Goal: Information Seeking & Learning: Find specific fact

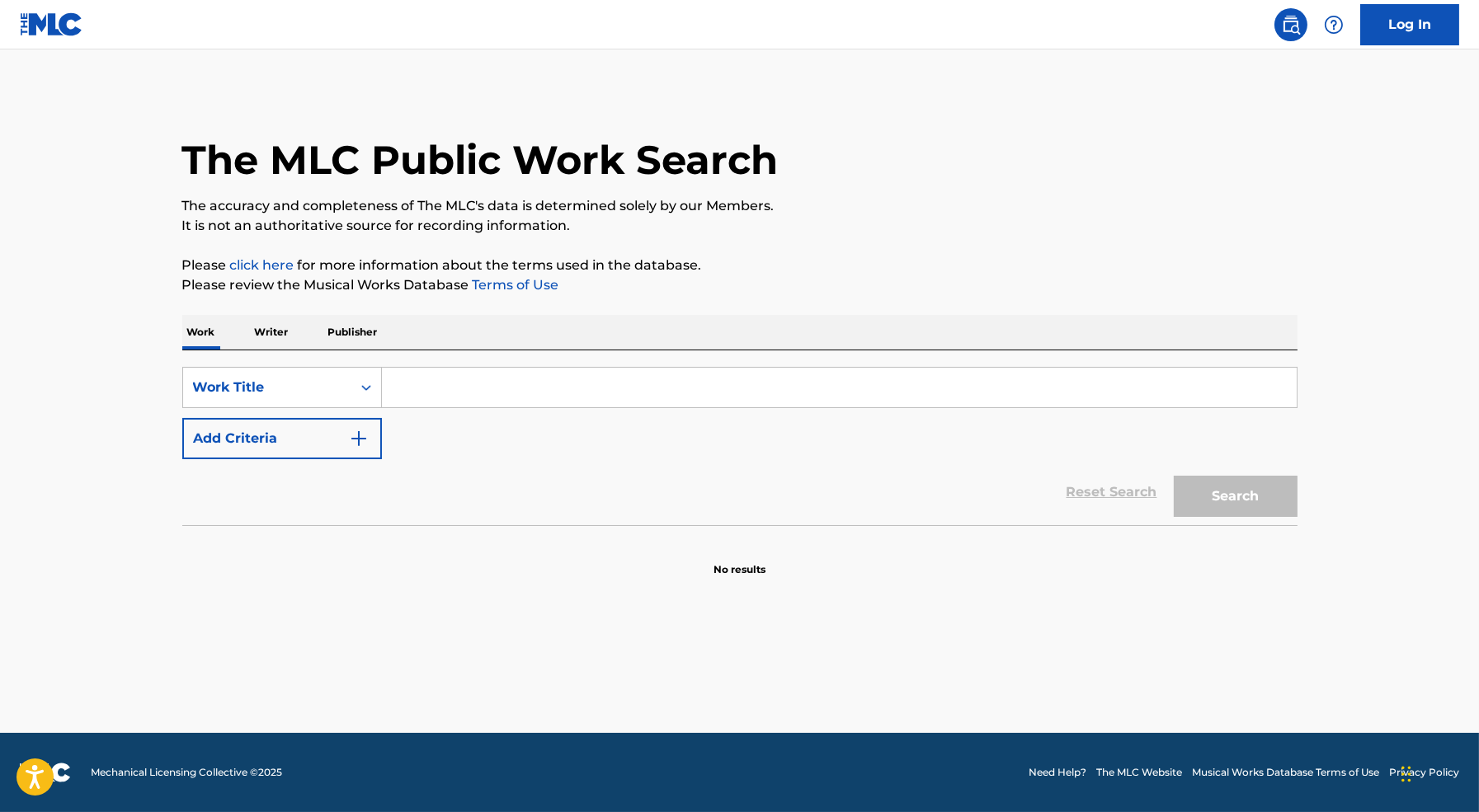
click at [501, 390] on input "Search Form" at bounding box center [838, 387] width 915 height 39
type input "best you had"
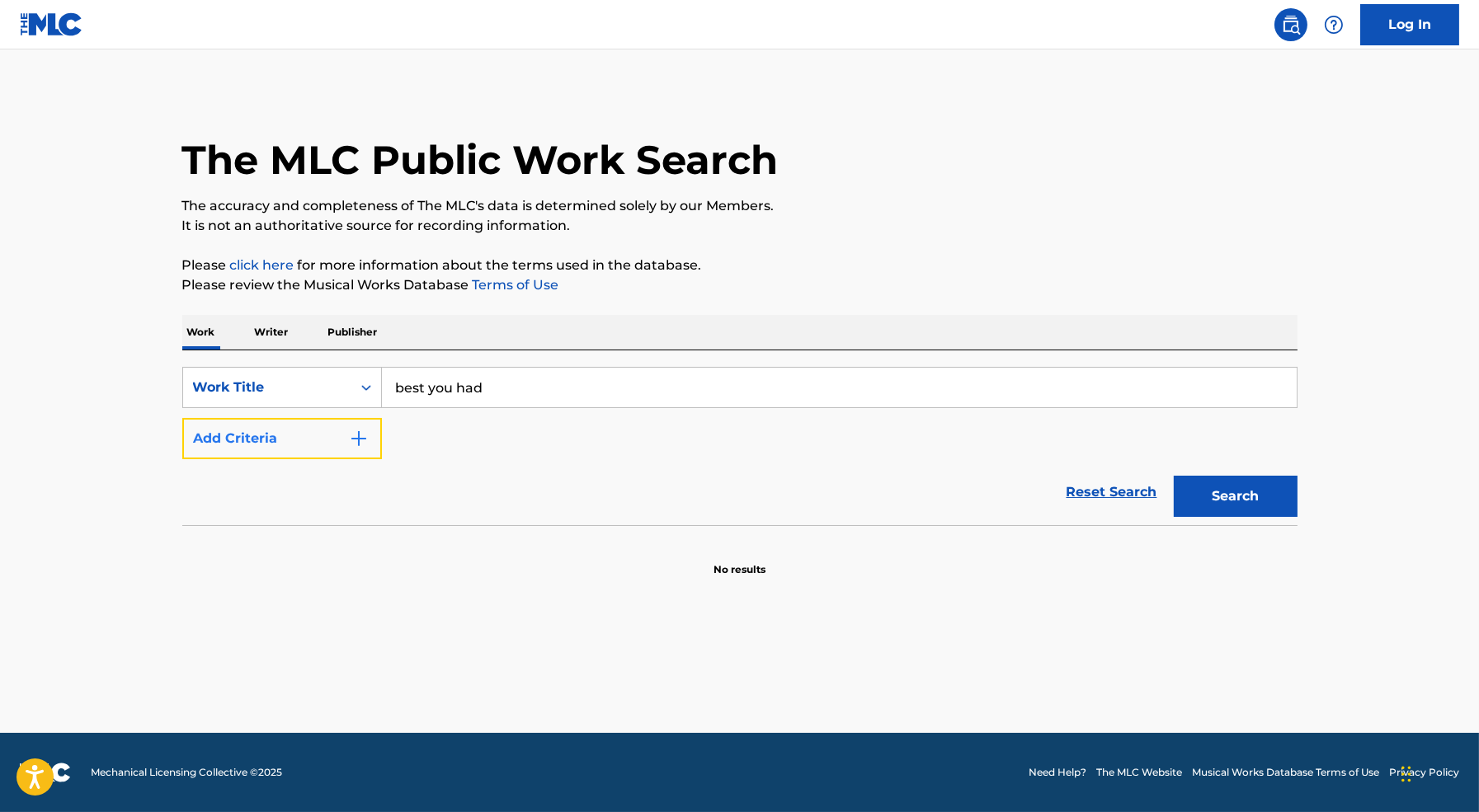
click at [270, 437] on button "Add Criteria" at bounding box center [282, 438] width 200 height 41
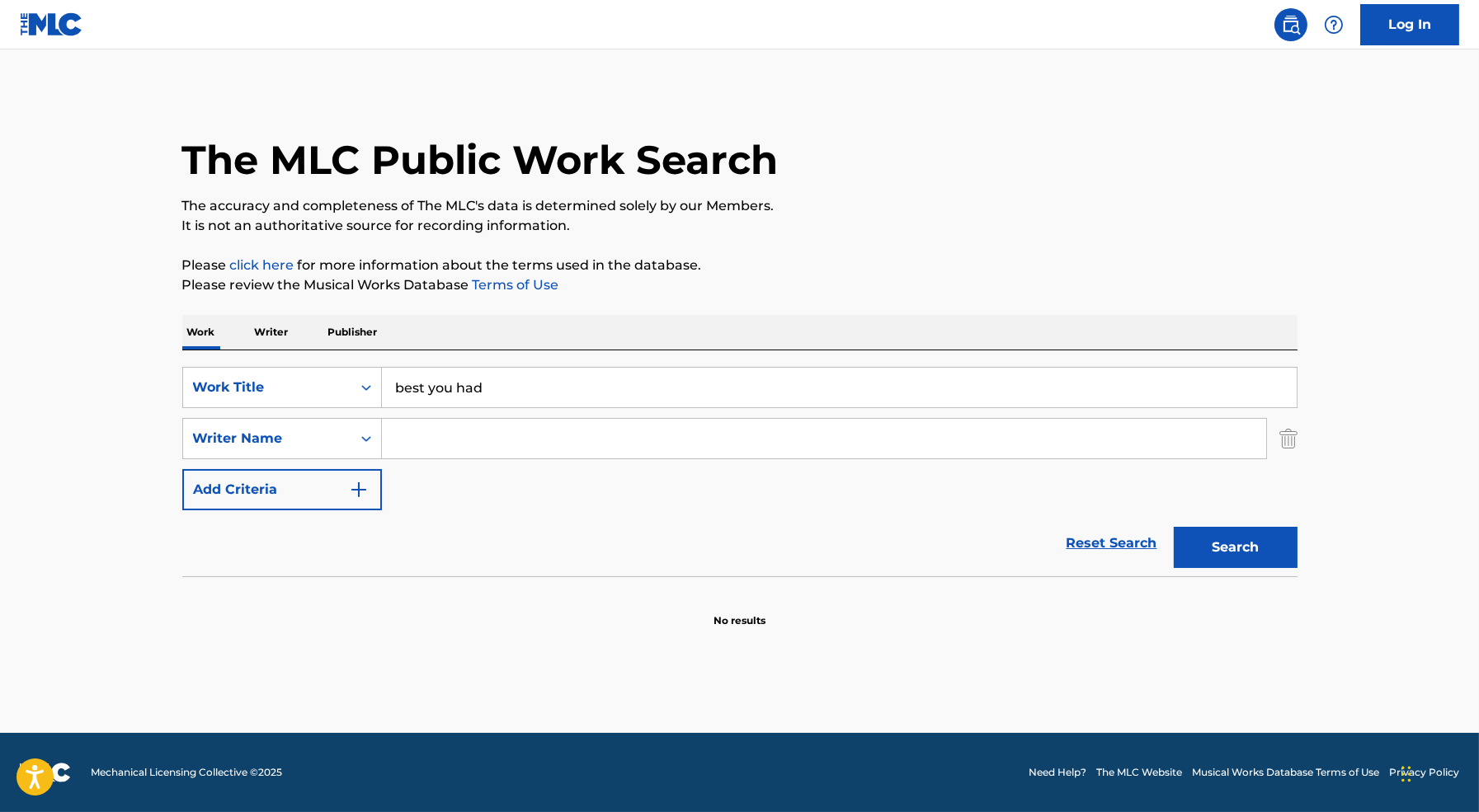
click at [446, 446] on input "Search Form" at bounding box center [823, 438] width 884 height 39
type input "[PERSON_NAME]"
click at [1230, 551] on button "Search" at bounding box center [1236, 547] width 124 height 41
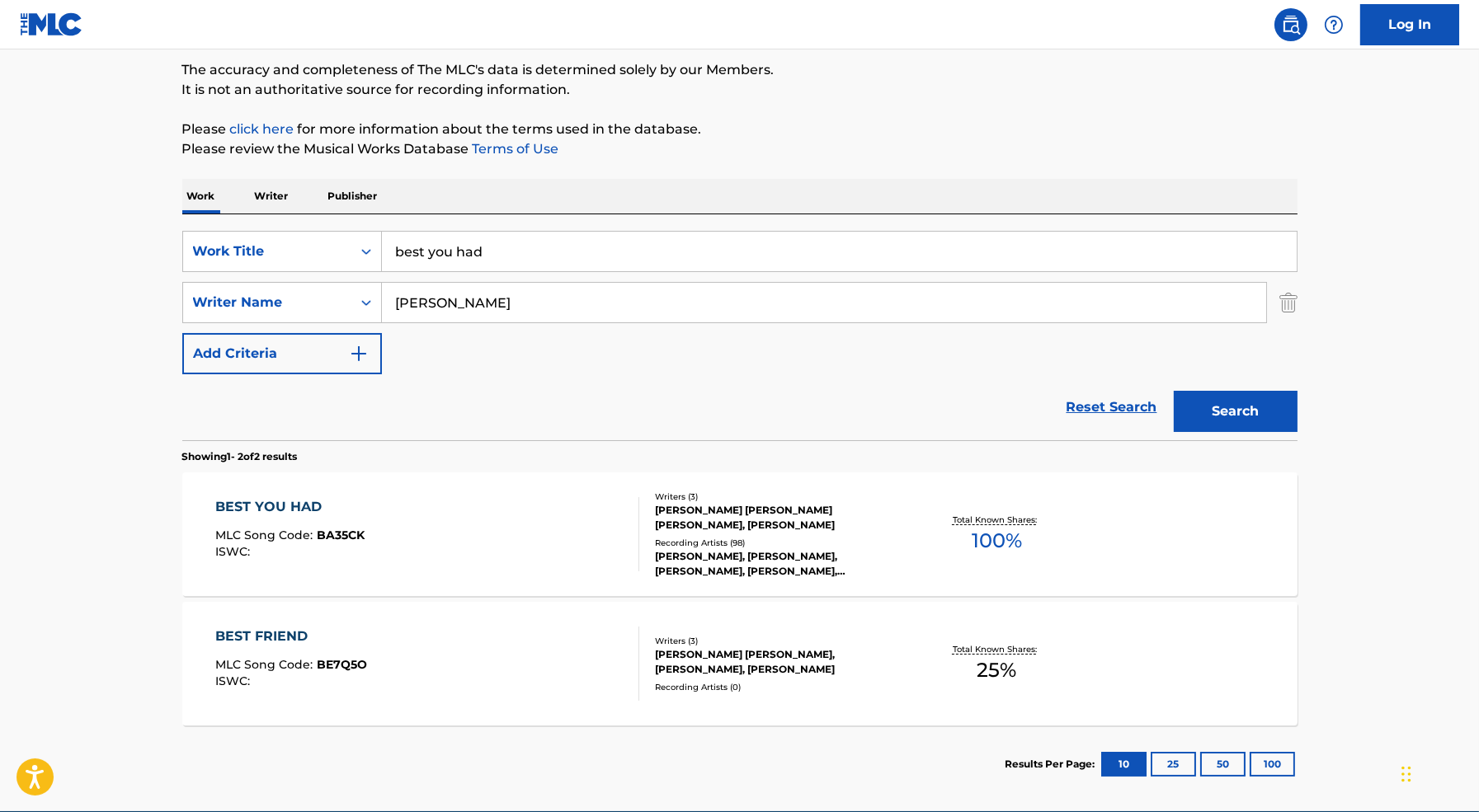
scroll to position [154, 0]
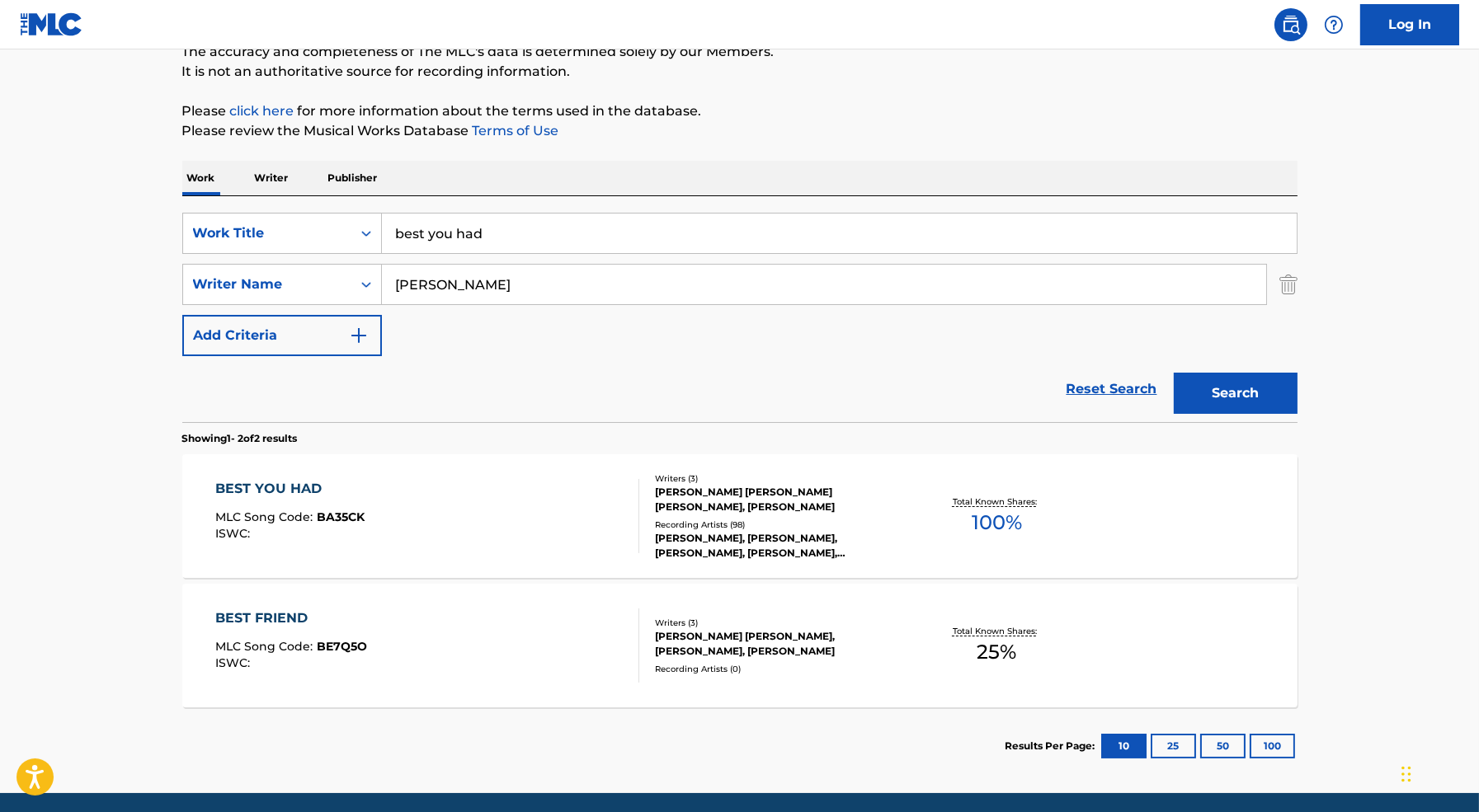
click at [577, 494] on div "BEST YOU HAD MLC Song Code : BA35CK ISWC :" at bounding box center [428, 515] width 424 height 75
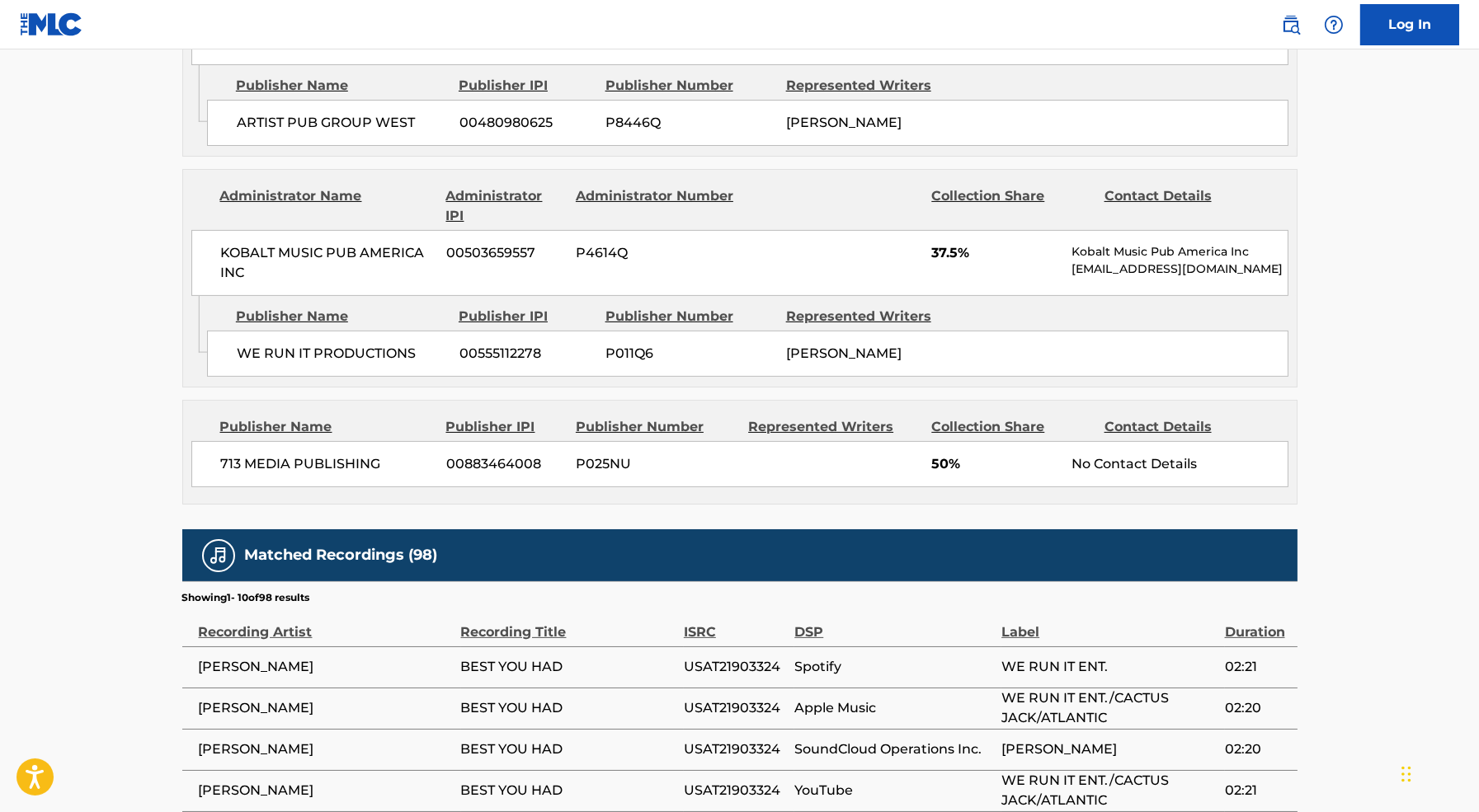
scroll to position [937, 0]
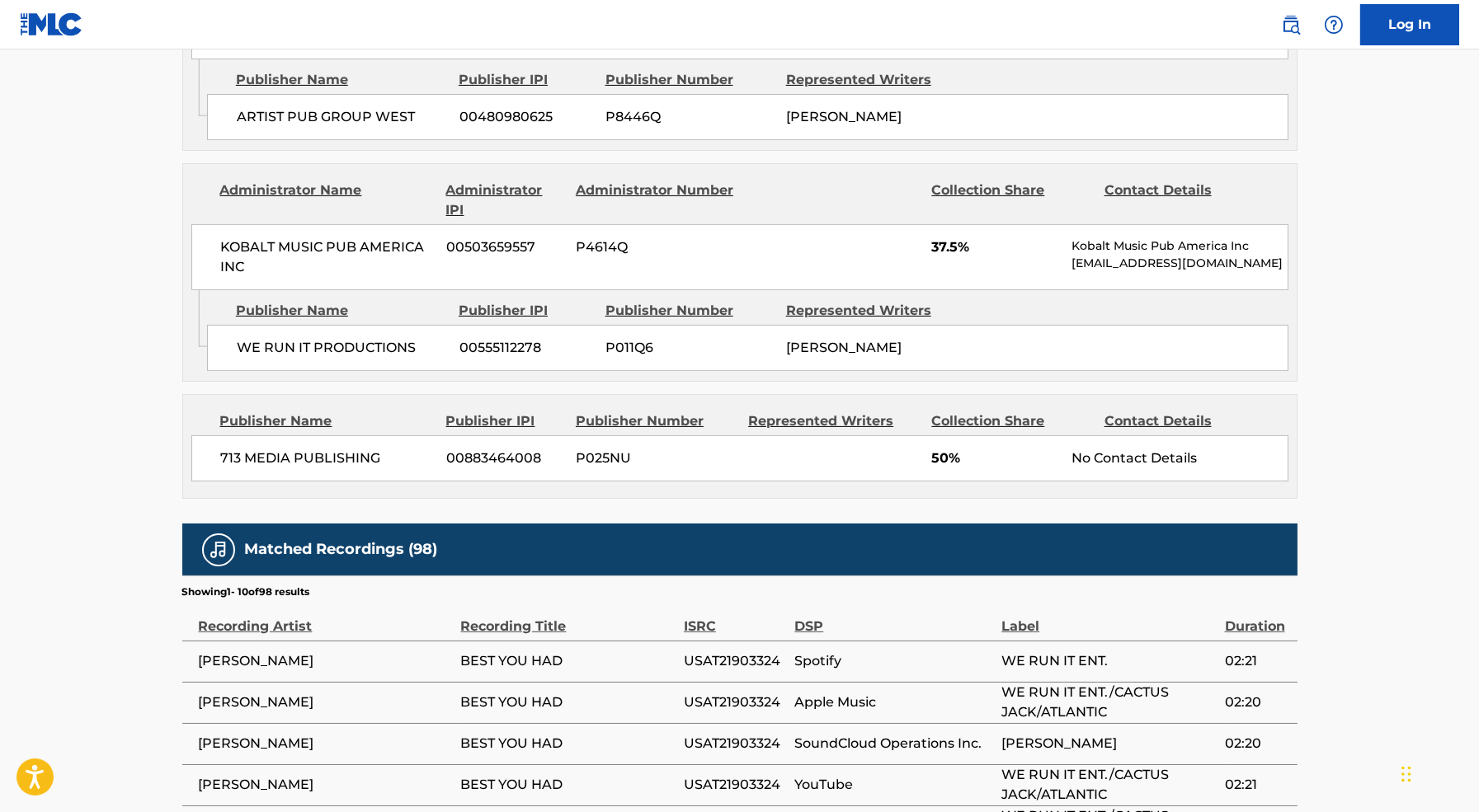
click at [330, 468] on span "713 MEDIA PUBLISHING" at bounding box center [328, 458] width 214 height 20
copy div "713 MEDIA PUBLISHING"
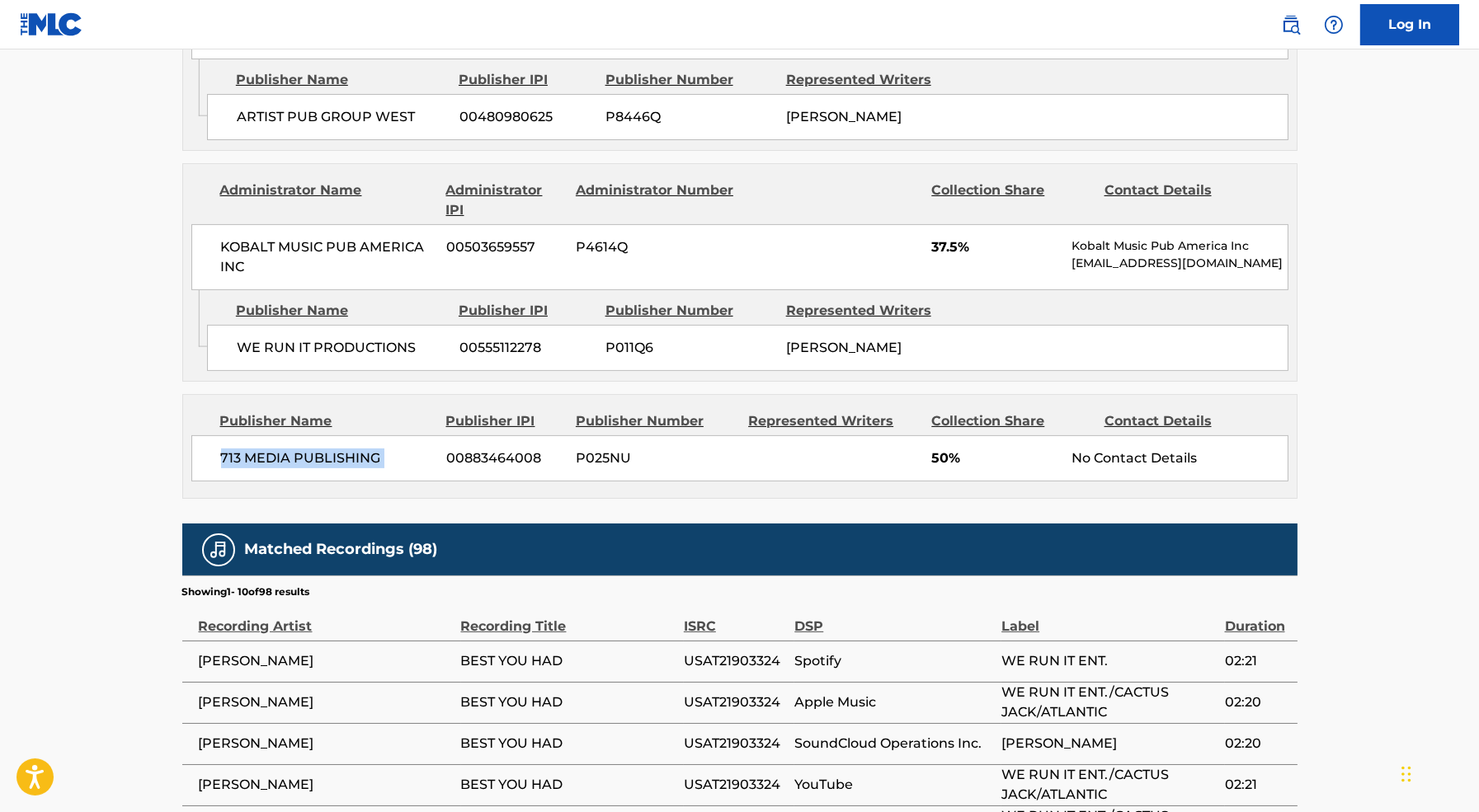
click at [107, 446] on main "< Back to public search results Copy work link BEST YOU HAD Work Detail Member …" at bounding box center [740, 126] width 1479 height 2026
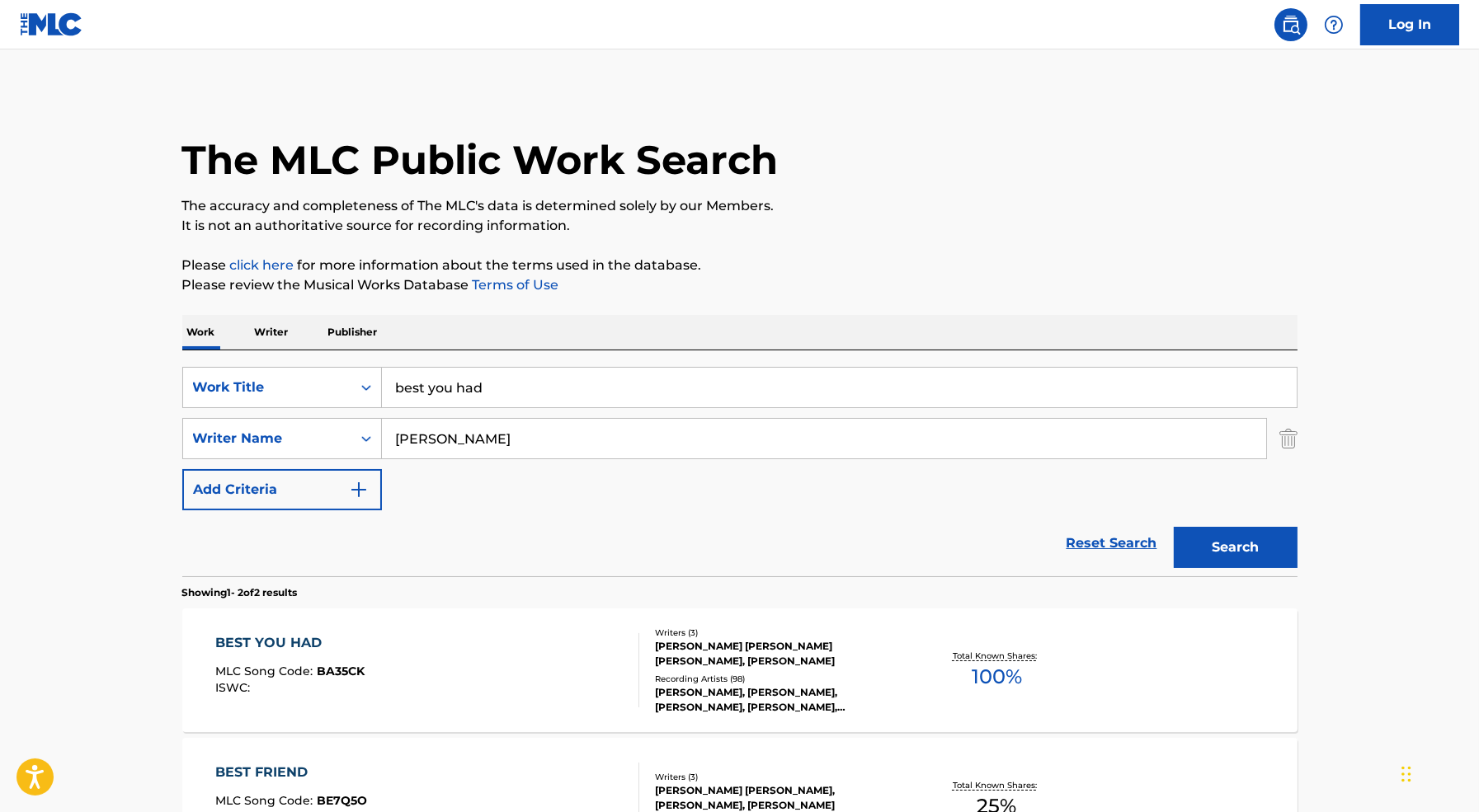
scroll to position [120, 0]
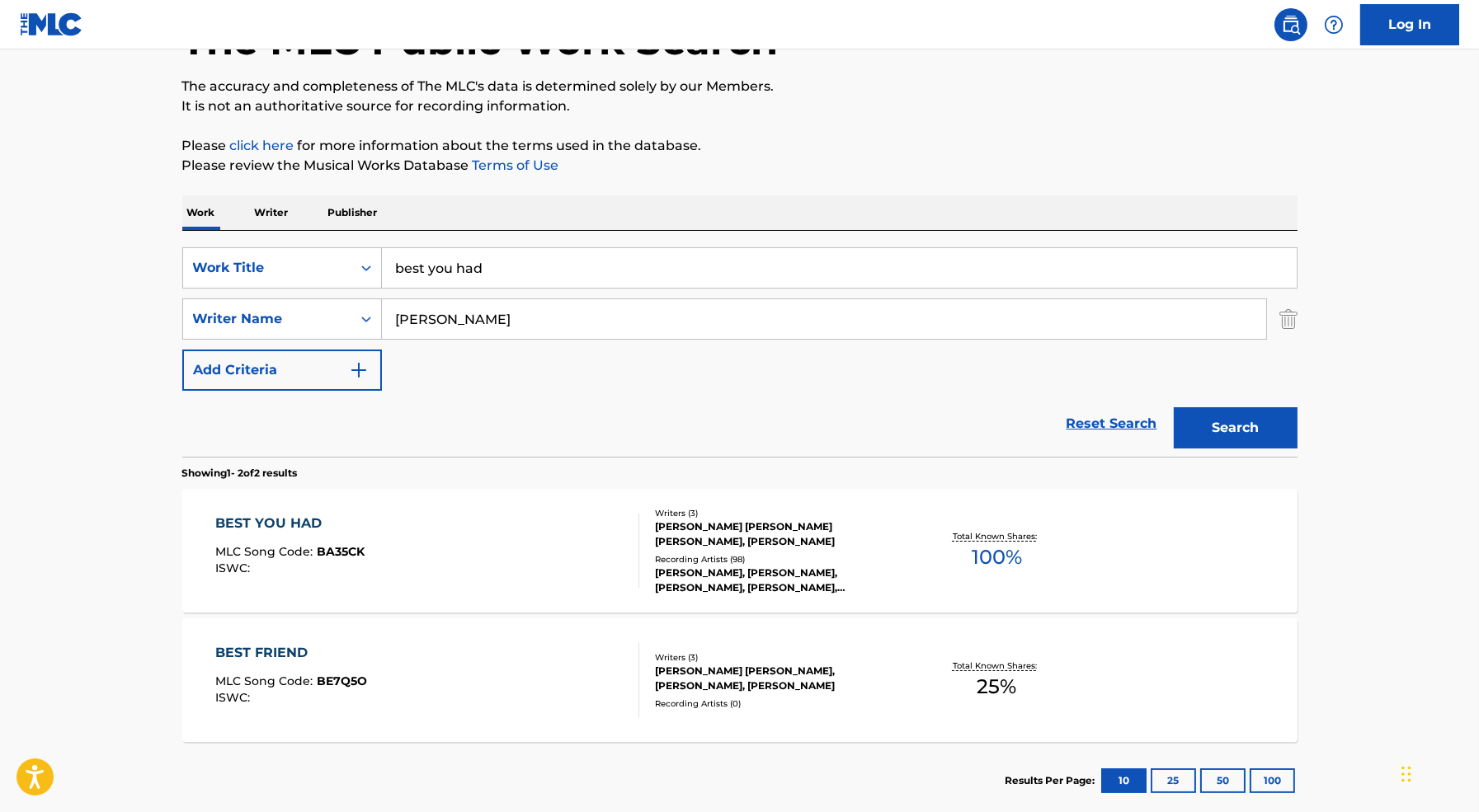
click at [511, 316] on input "[PERSON_NAME]" at bounding box center [823, 318] width 884 height 39
click at [1290, 327] on img "Search Form" at bounding box center [1289, 318] width 18 height 41
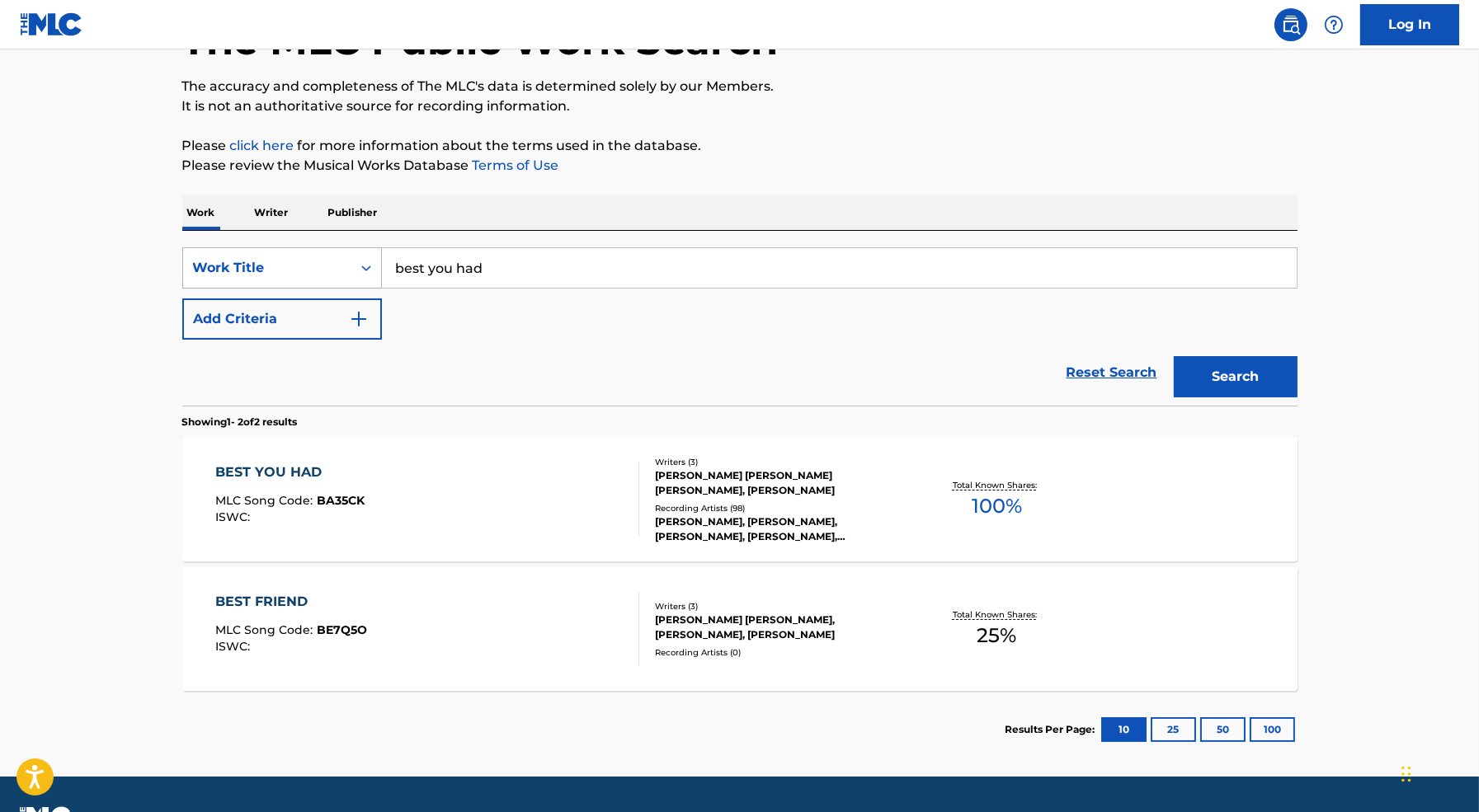
click at [310, 263] on div "Work Title" at bounding box center [267, 268] width 148 height 20
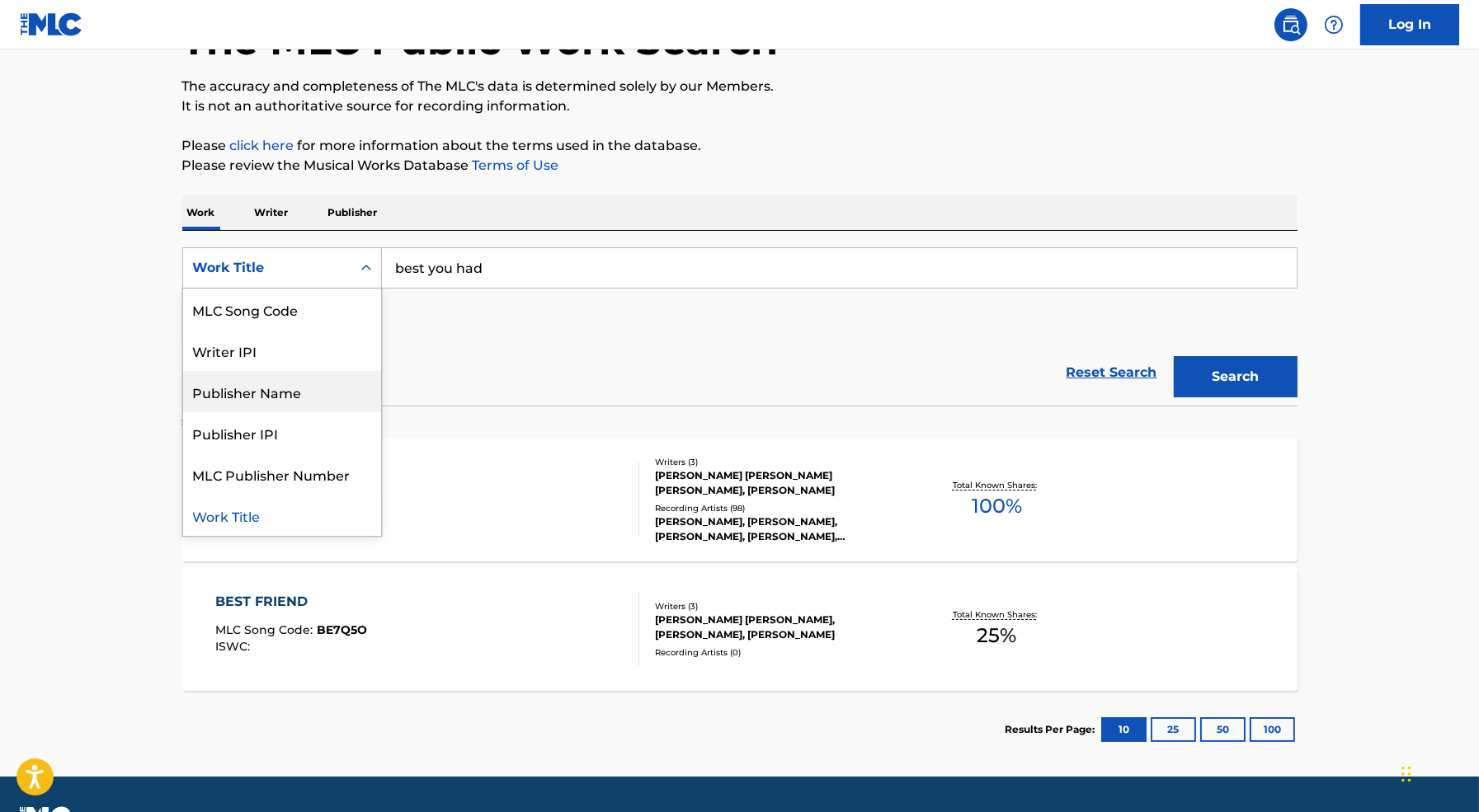
scroll to position [0, 0]
click at [301, 308] on div "Writer Name" at bounding box center [282, 308] width 198 height 41
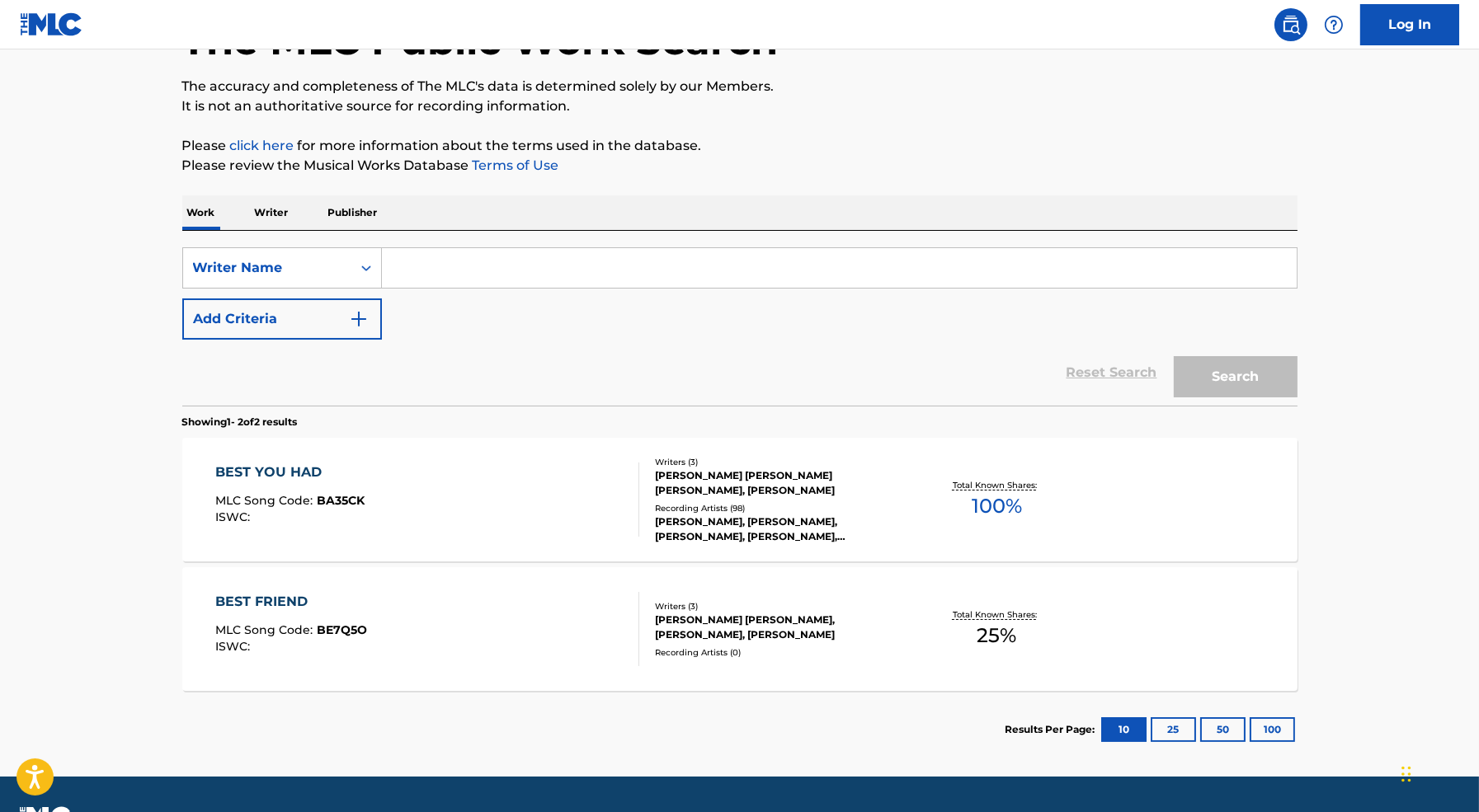
click at [465, 267] on input "Search Form" at bounding box center [838, 267] width 915 height 39
paste input "[PERSON_NAME]"
type input "[PERSON_NAME]"
click at [1174, 356] on button "Search" at bounding box center [1236, 376] width 124 height 41
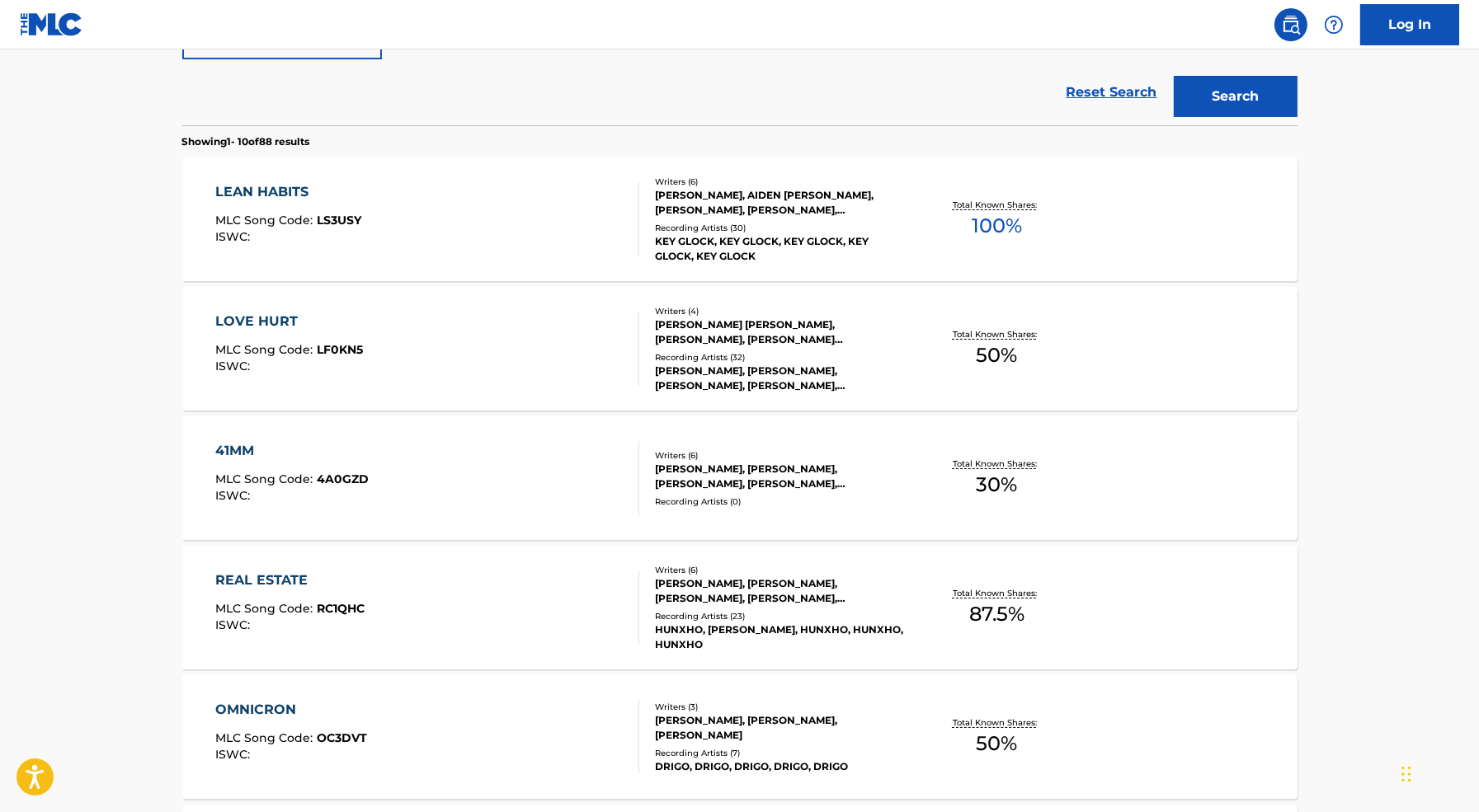
scroll to position [406, 0]
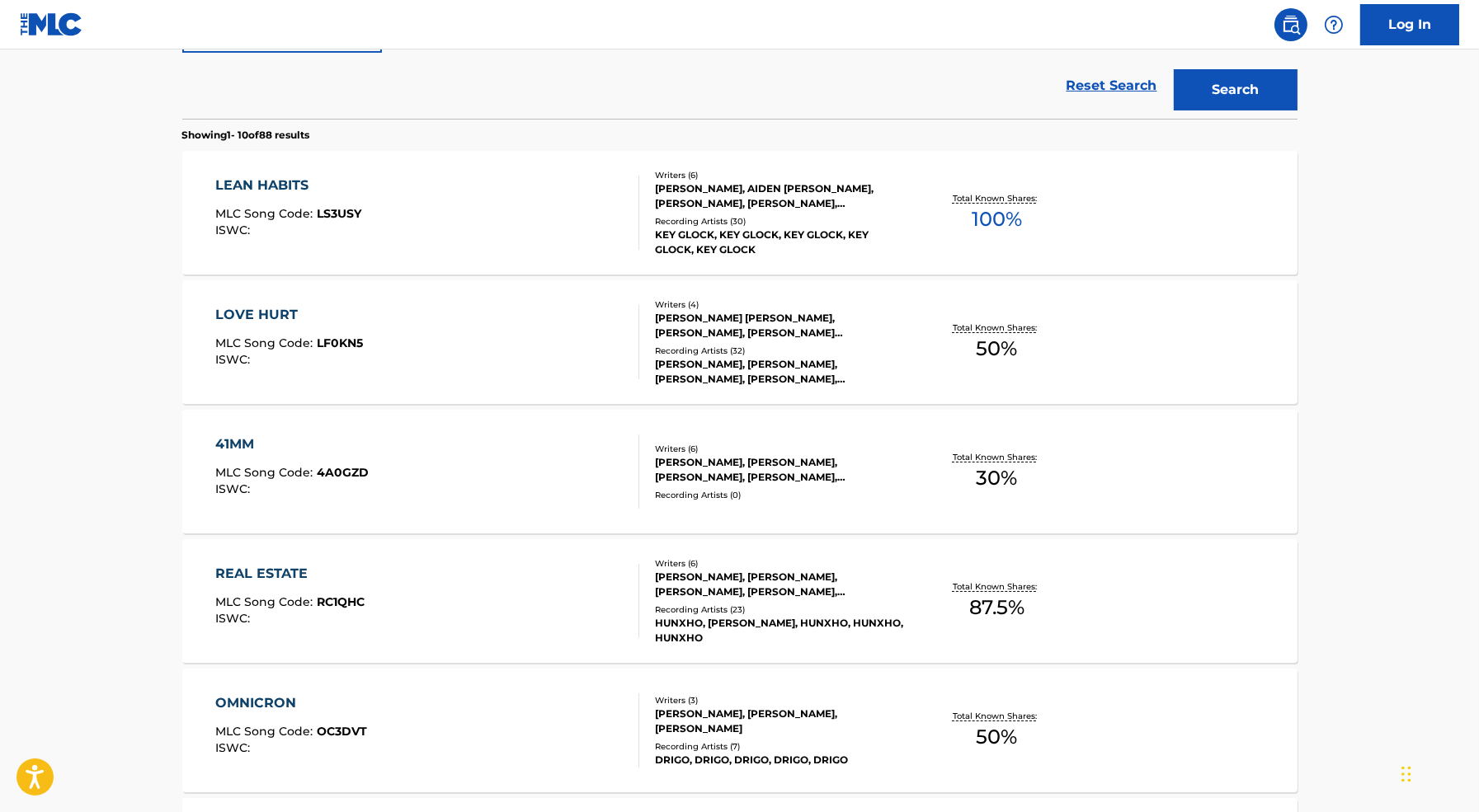
click at [553, 220] on div "LEAN HABITS MLC Song Code : LS3USY ISWC :" at bounding box center [428, 213] width 424 height 75
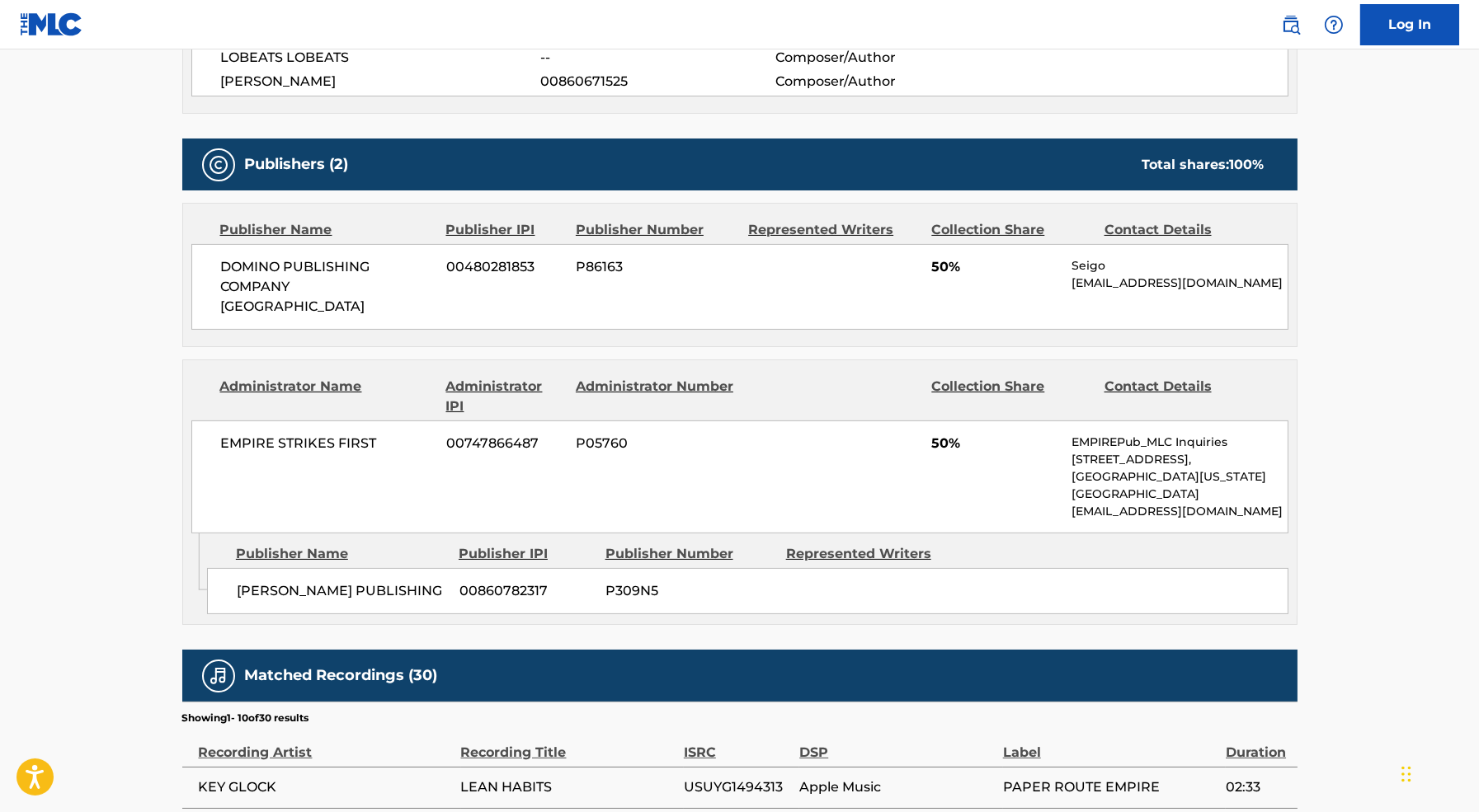
scroll to position [743, 0]
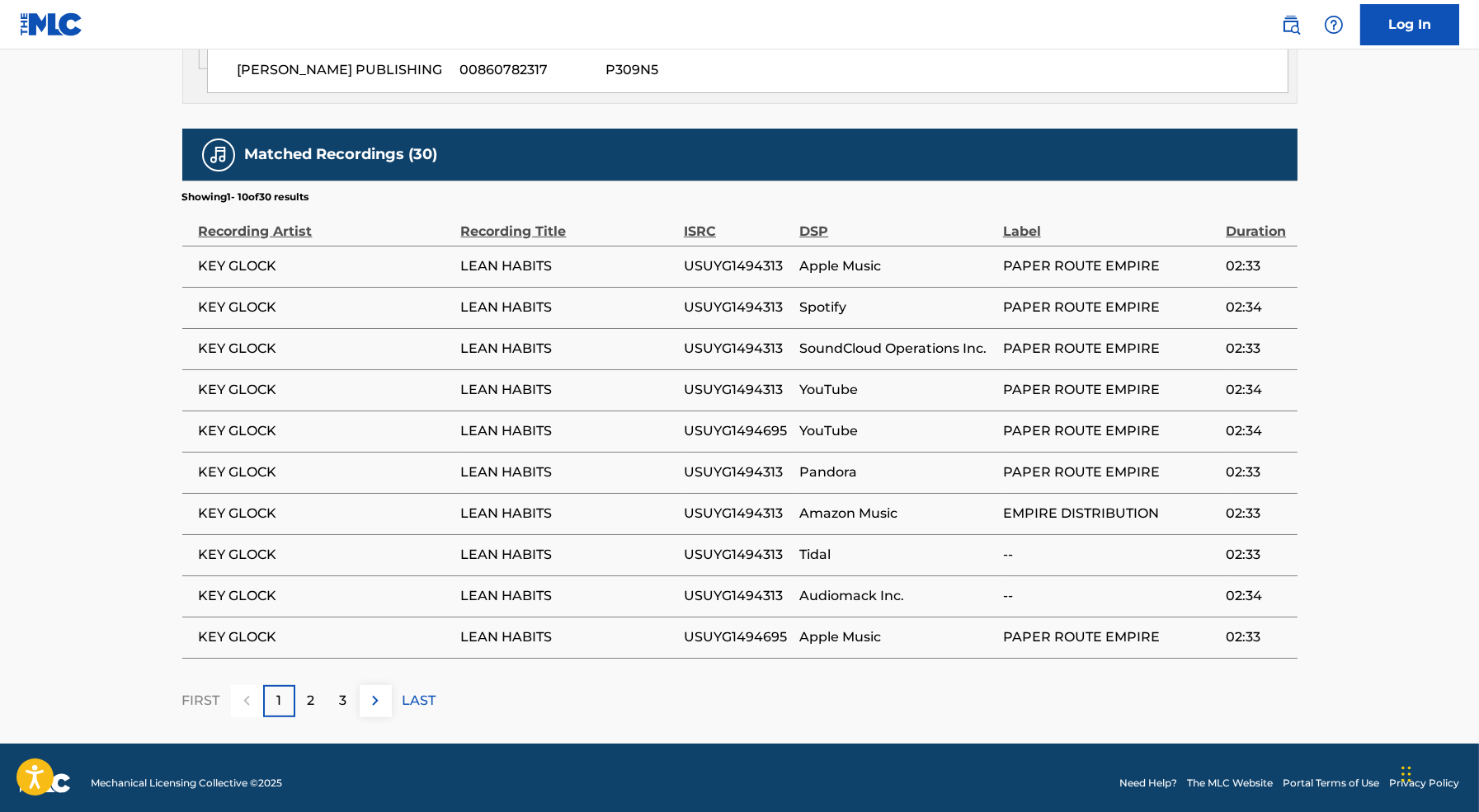
scroll to position [449, 0]
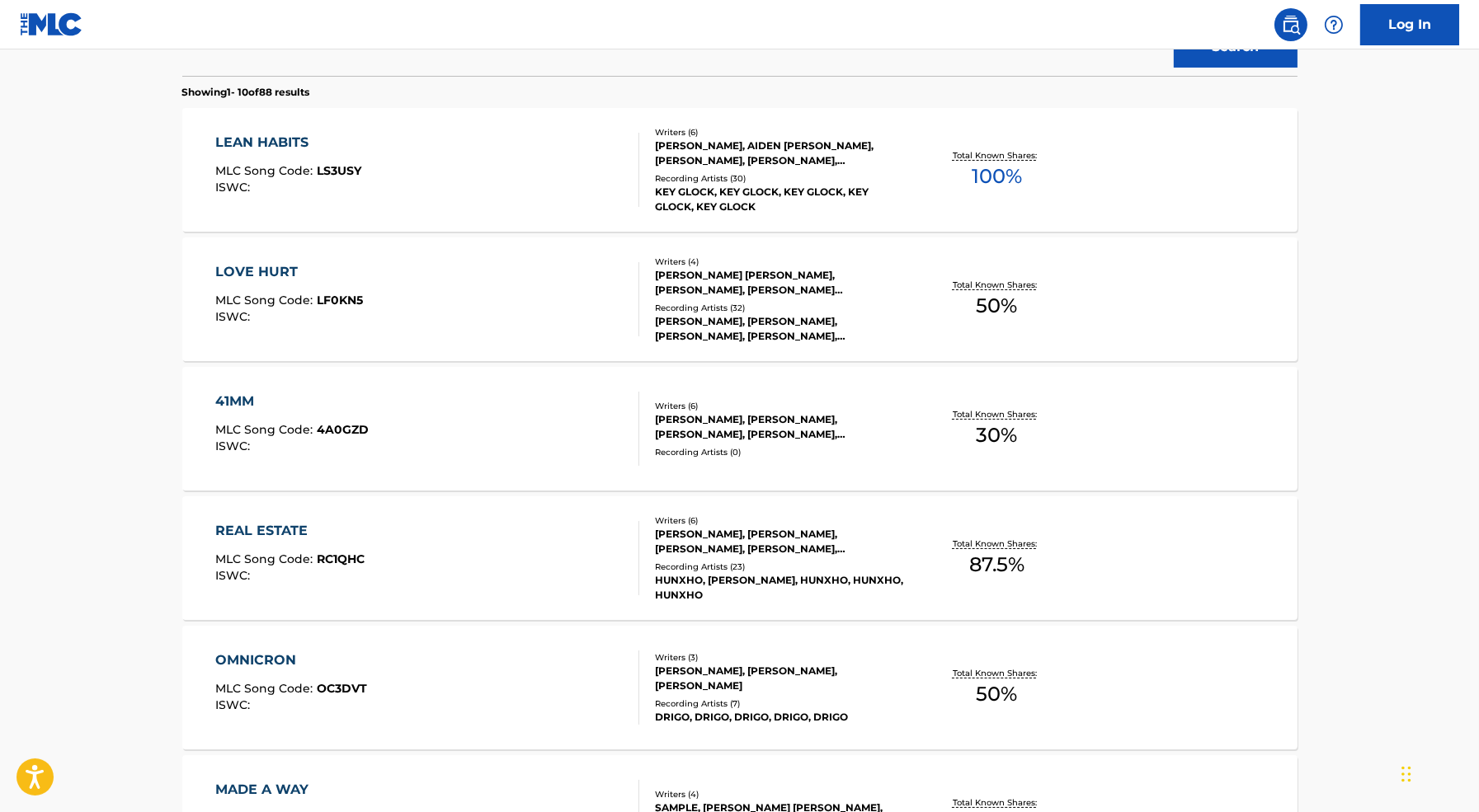
click at [505, 563] on div "REAL ESTATE MLC Song Code : RC1QHC ISWC :" at bounding box center [428, 558] width 424 height 75
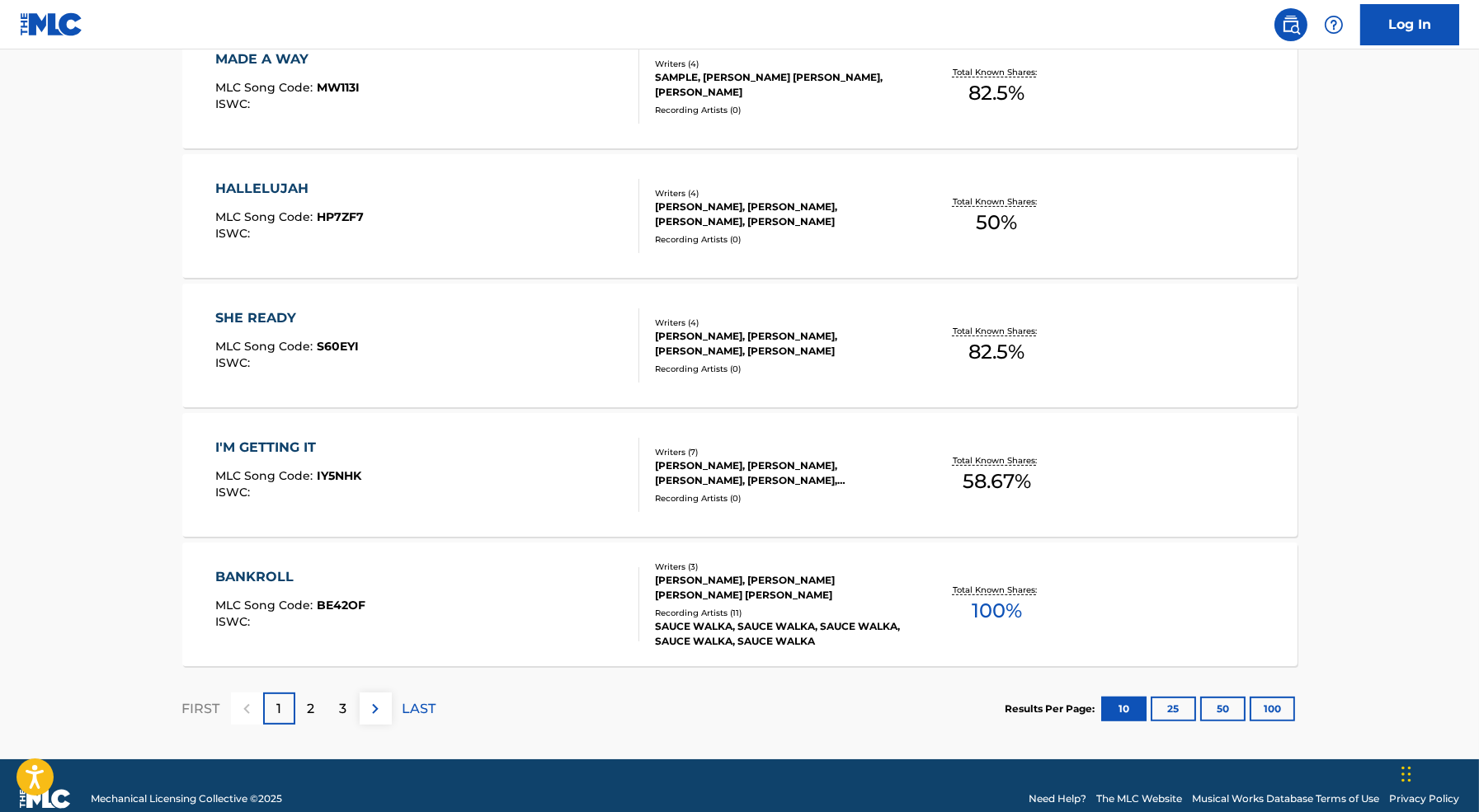
scroll to position [1200, 0]
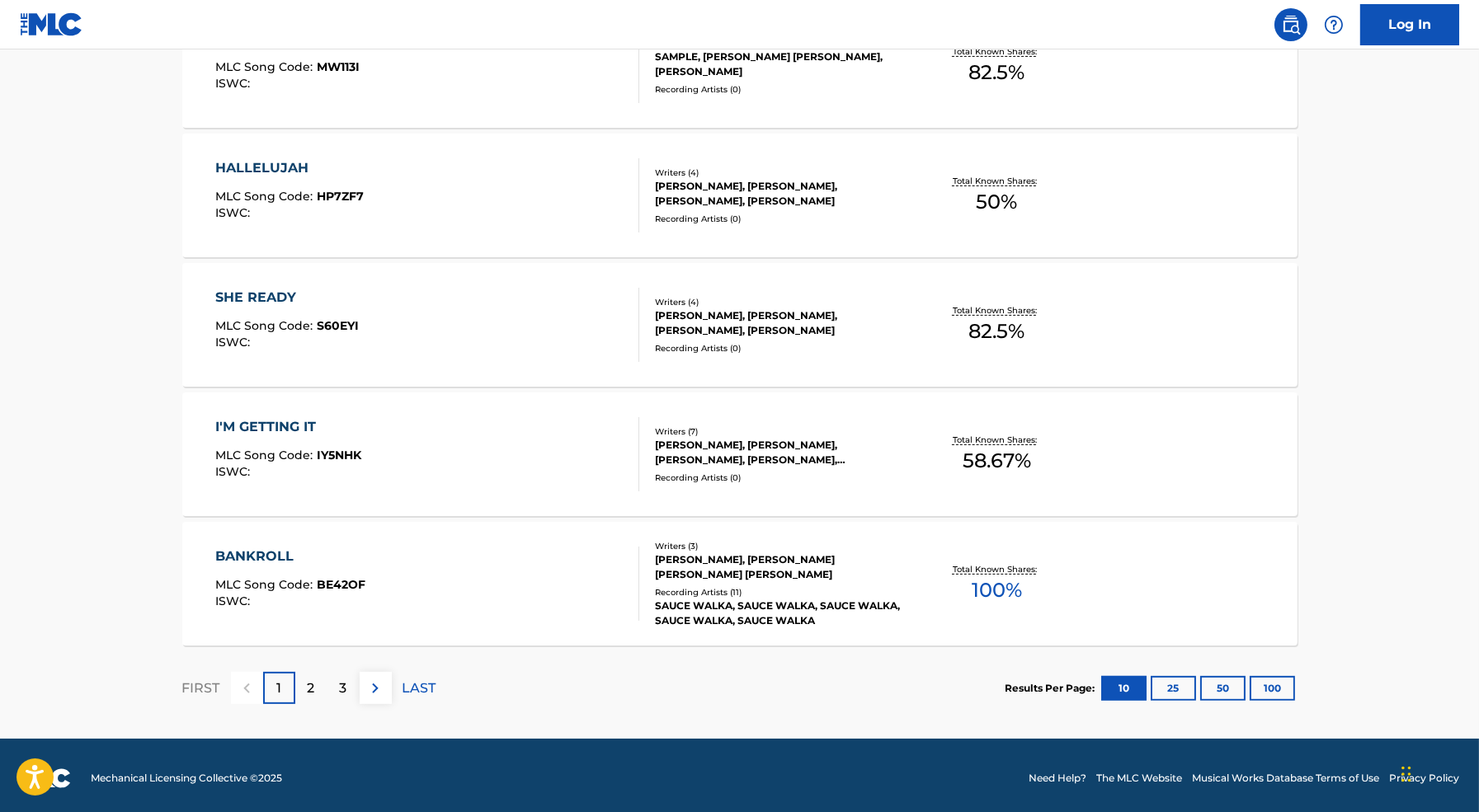
click at [498, 287] on div "SHE READY MLC Song Code : S60EYI ISWC :" at bounding box center [428, 324] width 424 height 75
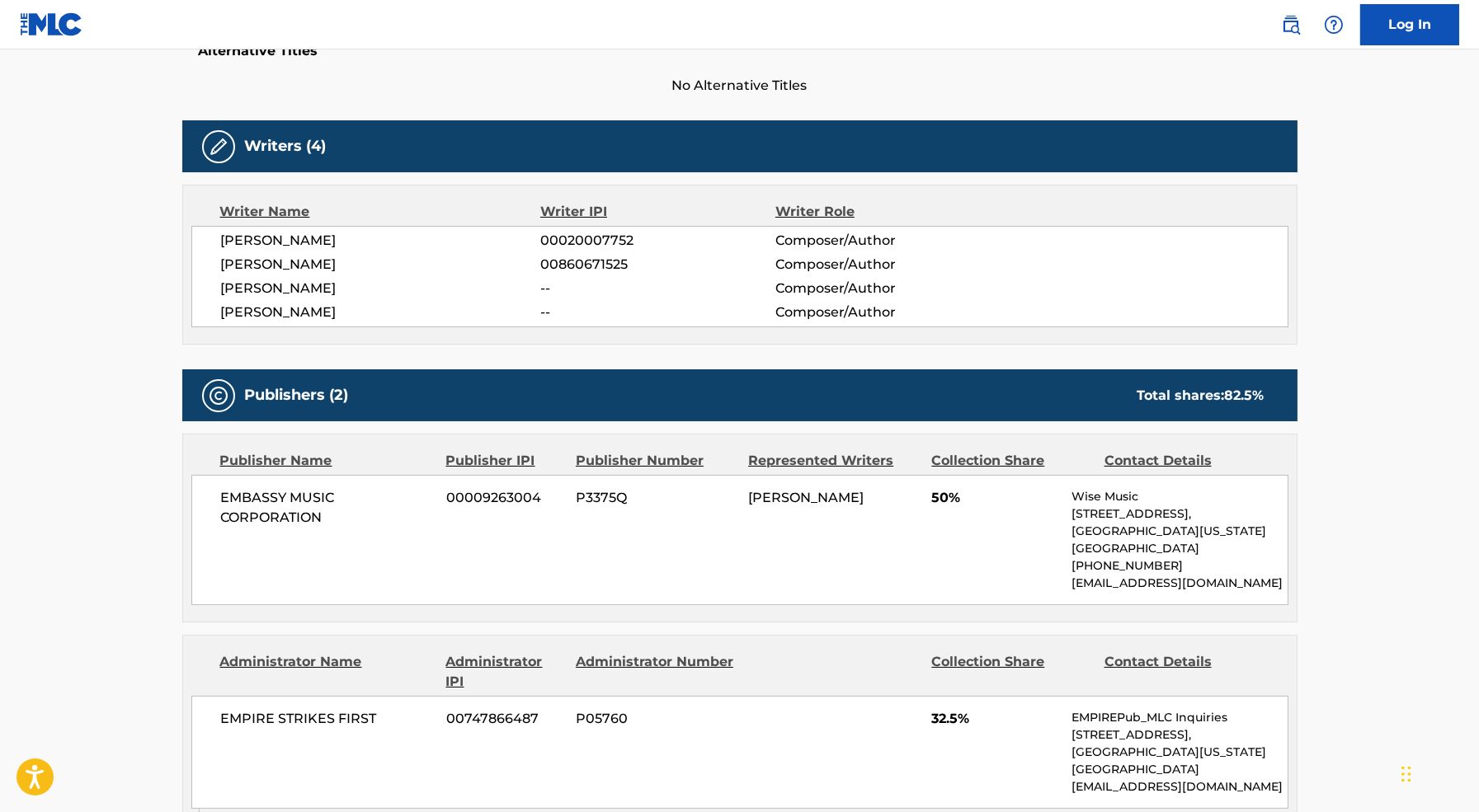
scroll to position [454, 0]
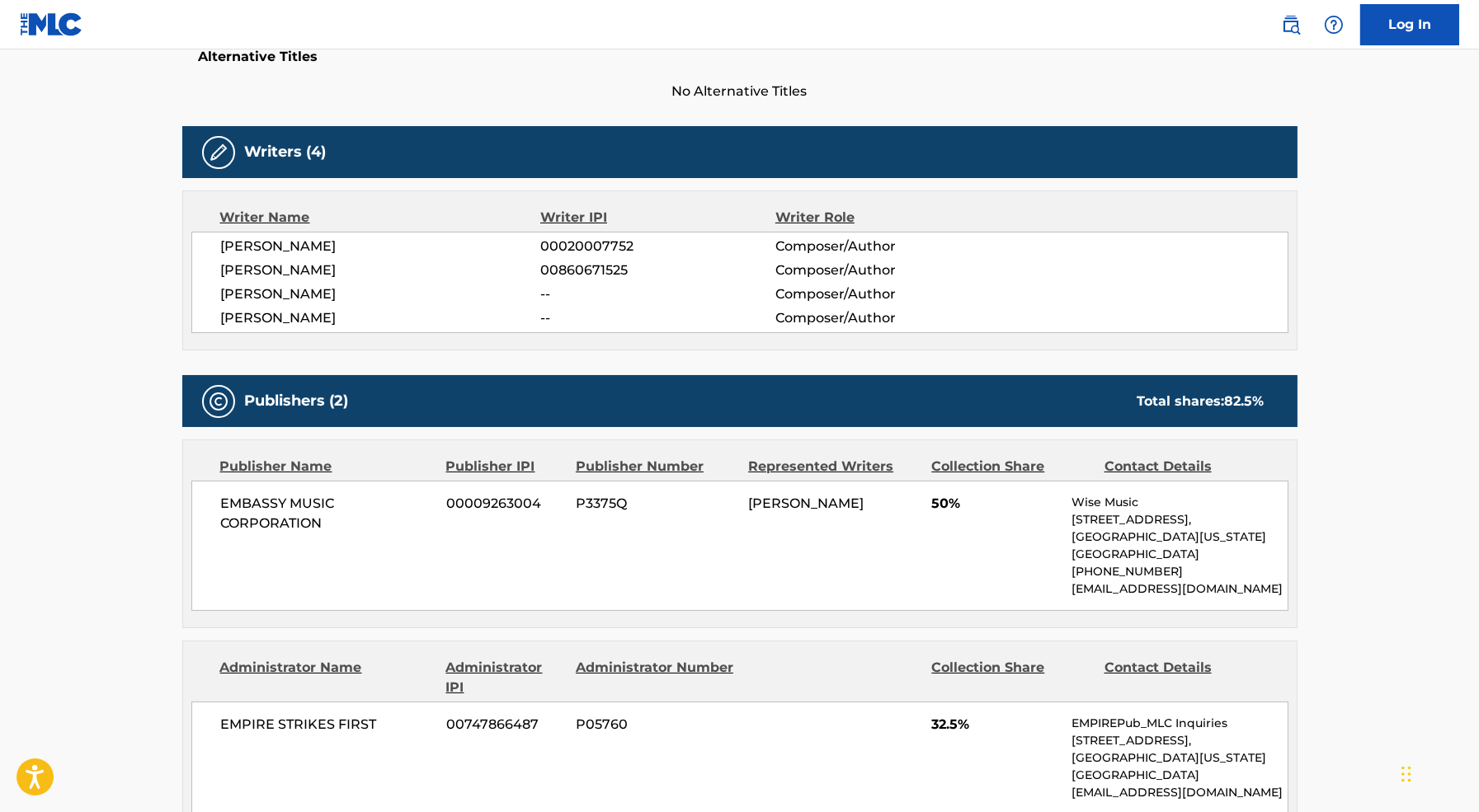
scroll to position [1204, 0]
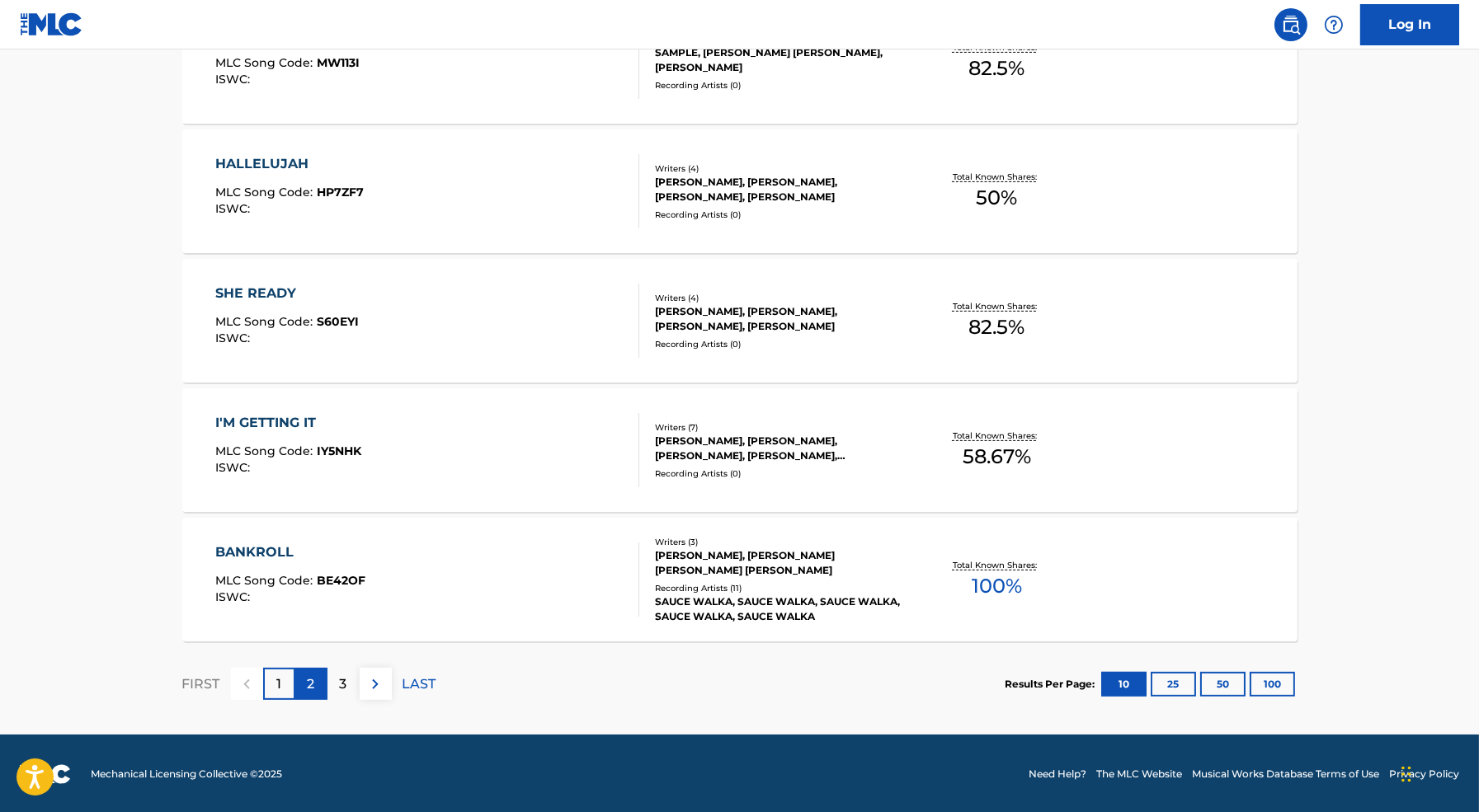
click at [311, 682] on p "2" at bounding box center [311, 685] width 8 height 20
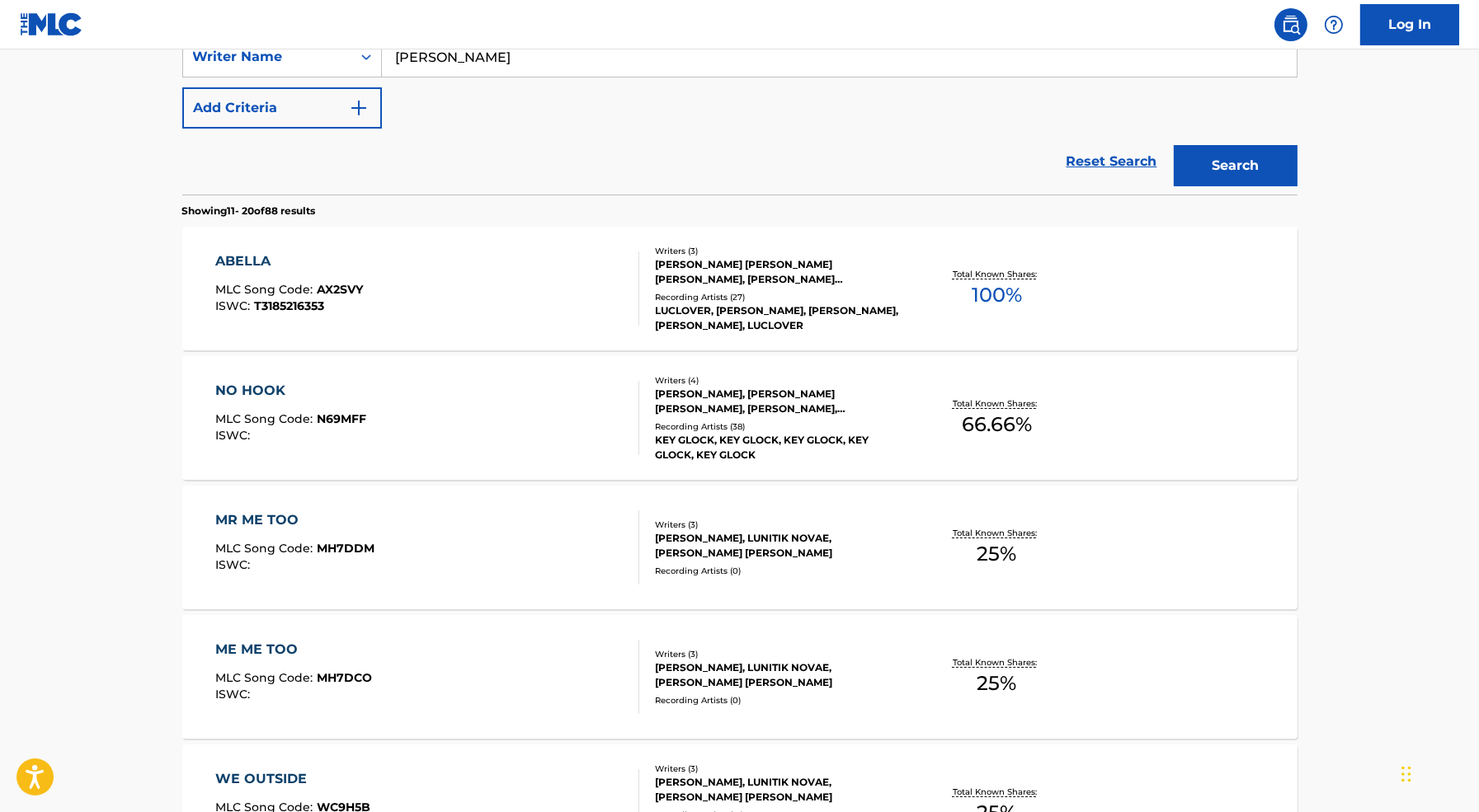
scroll to position [377, 0]
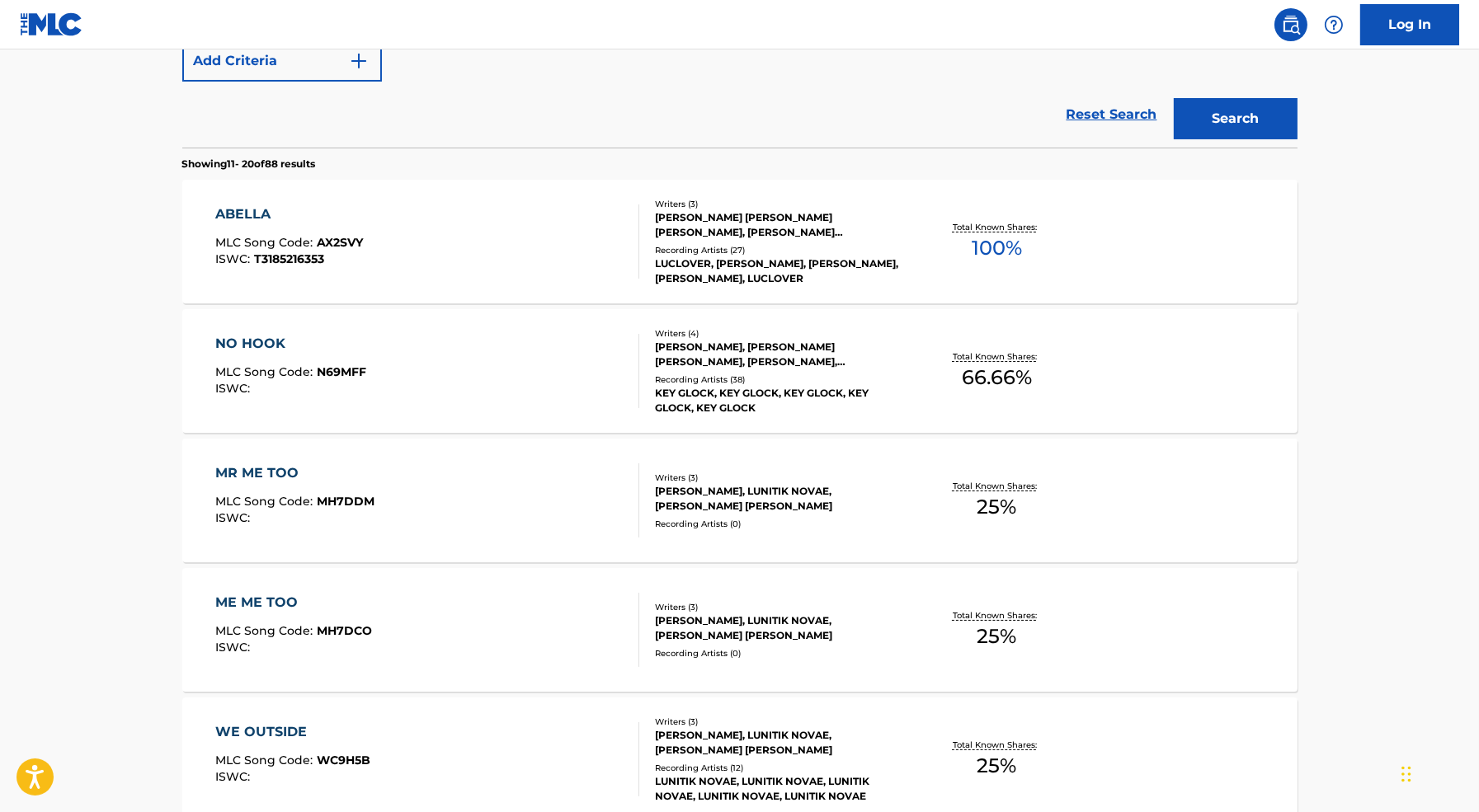
click at [531, 297] on div "ABELLA MLC Song Code : AX2SVY ISWC : T3185216353 Writers ( 3 ) RYAN ALEXANDER M…" at bounding box center [740, 241] width 1115 height 124
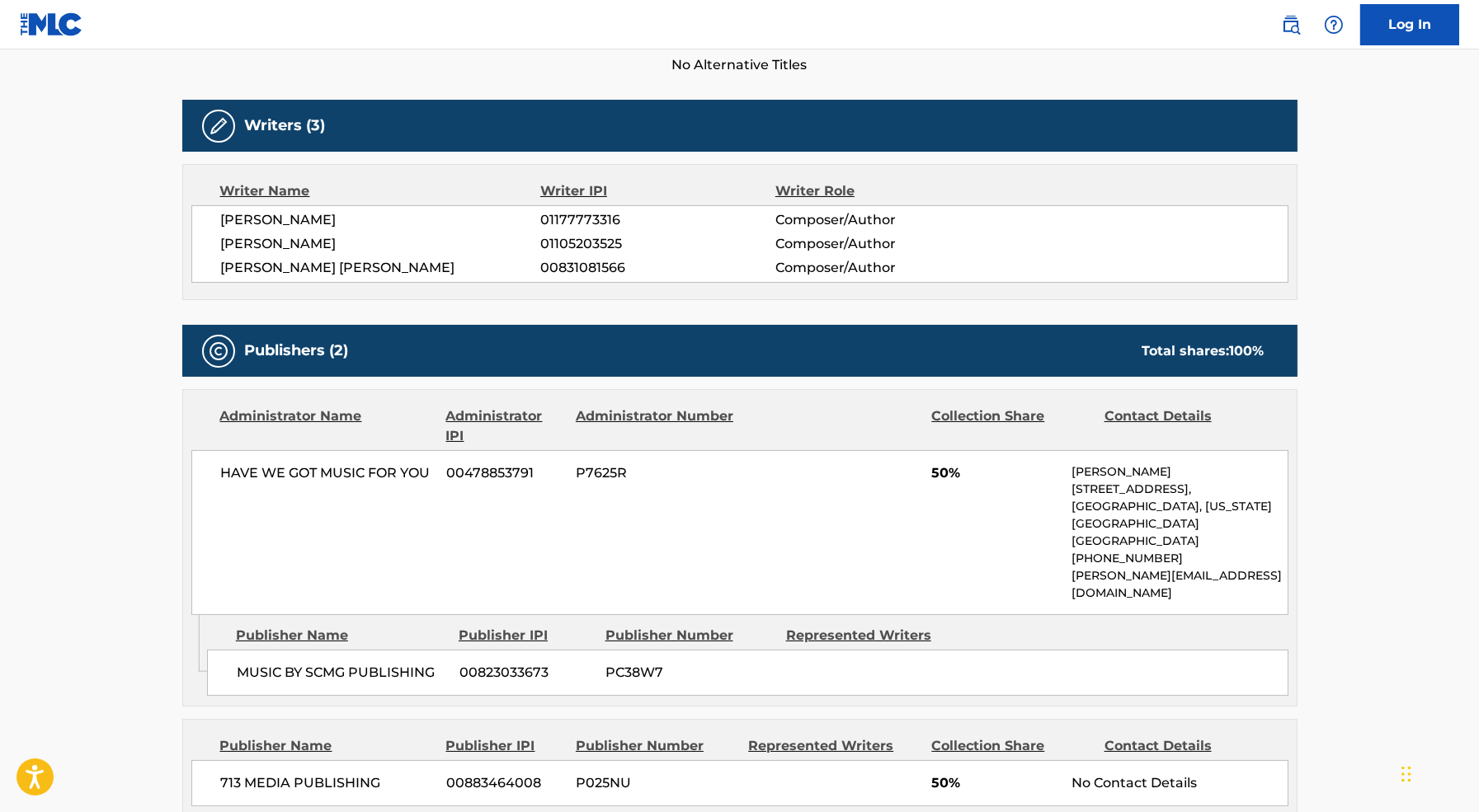
scroll to position [557, 0]
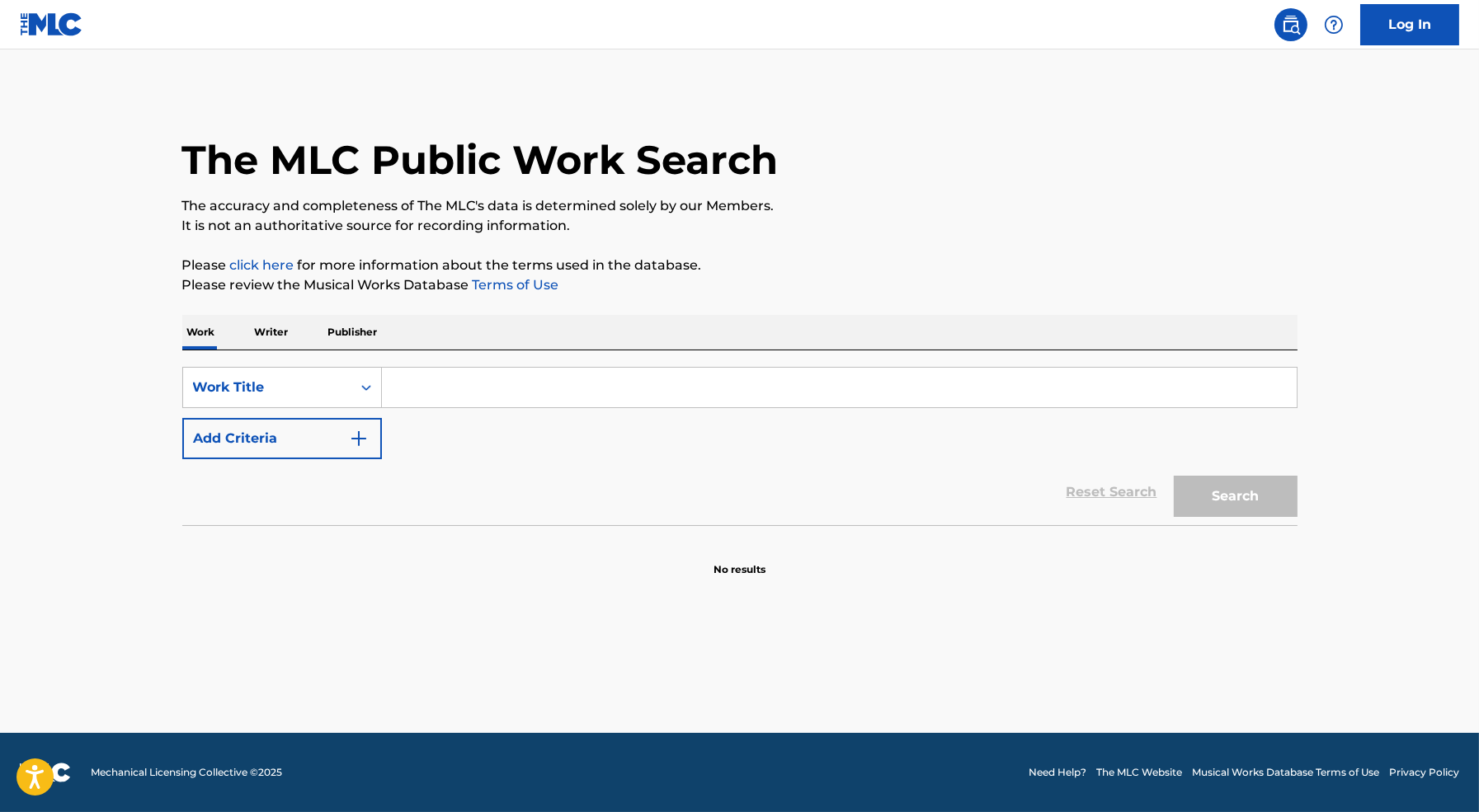
click at [482, 386] on input "Search Form" at bounding box center [838, 387] width 915 height 39
type input "deep in the water"
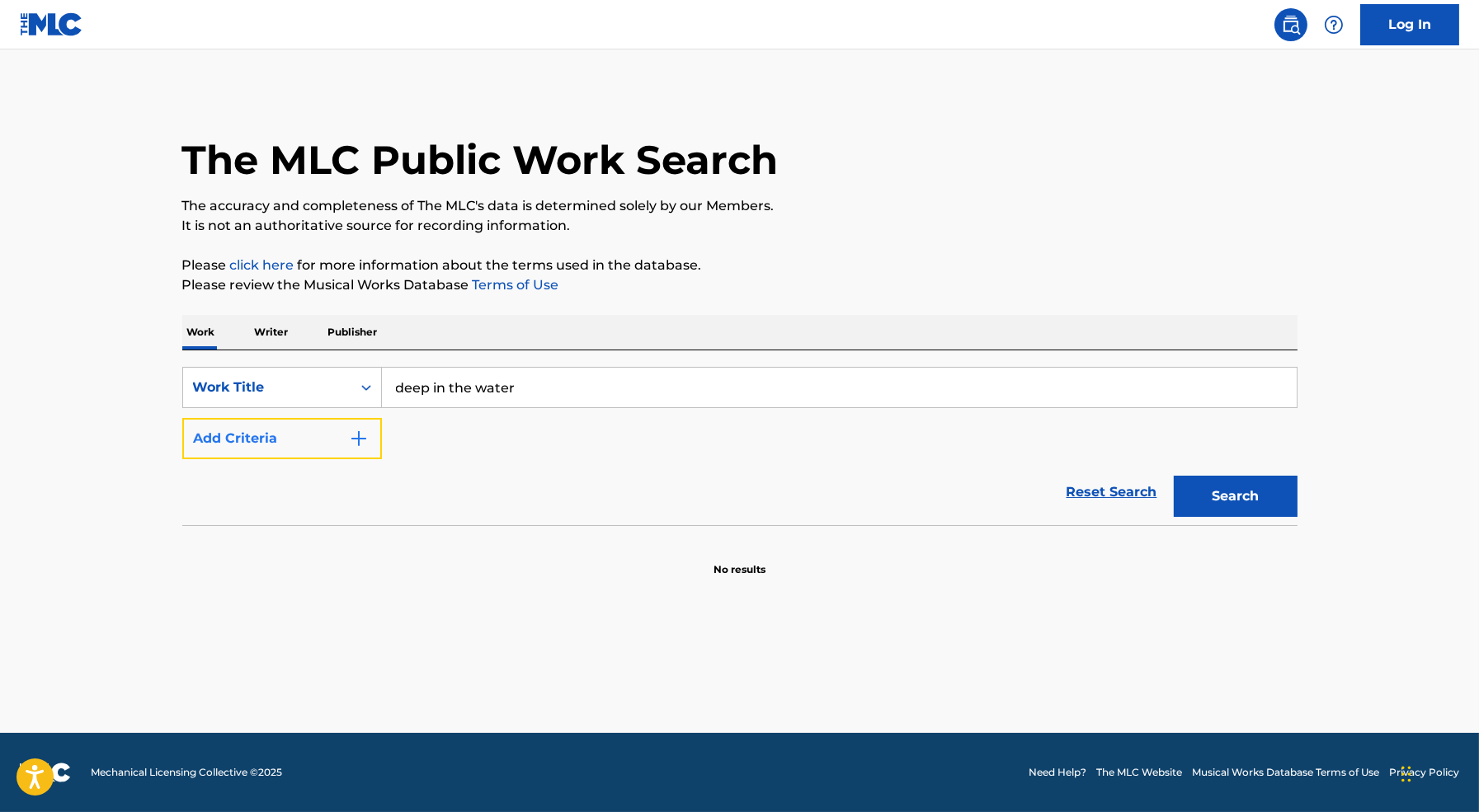
click at [367, 432] on img "Search Form" at bounding box center [359, 438] width 20 height 20
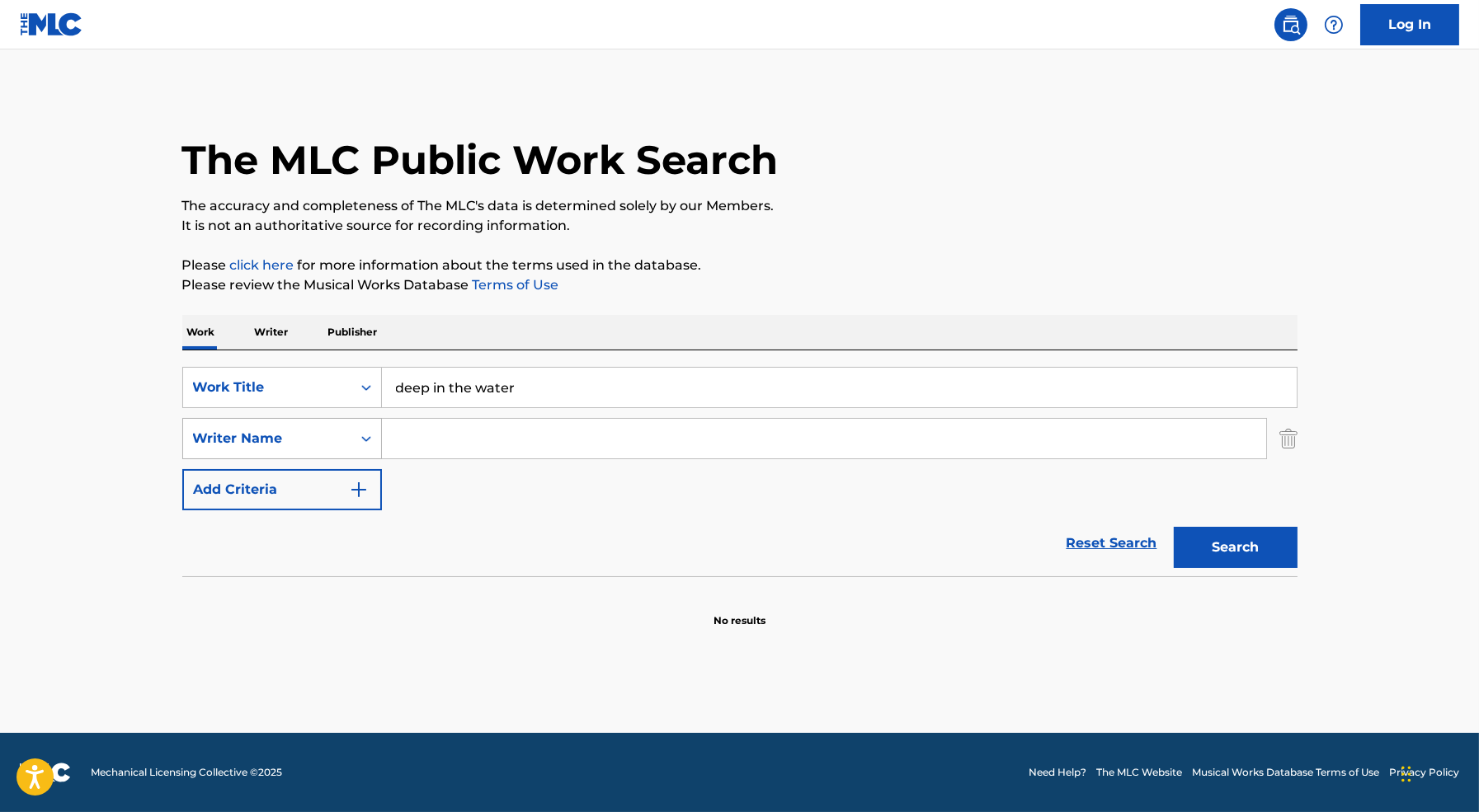
click at [335, 439] on div "Writer Name" at bounding box center [267, 438] width 148 height 20
click at [335, 437] on div "Writer Name" at bounding box center [267, 438] width 148 height 20
click at [490, 439] on input "Search Form" at bounding box center [823, 438] width 884 height 39
paste input "[PERSON_NAME]"
type input "[PERSON_NAME]"
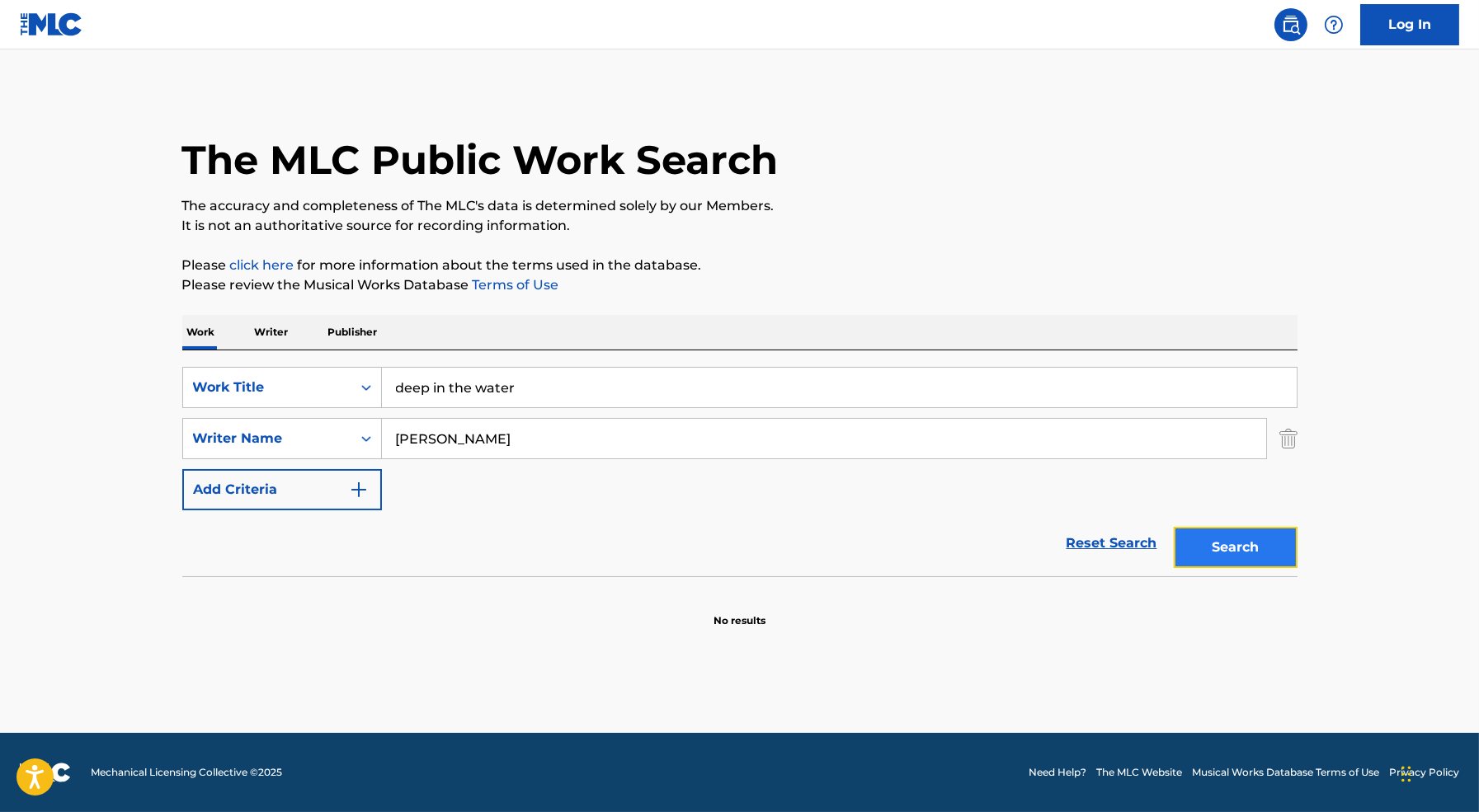
click at [1227, 540] on button "Search" at bounding box center [1236, 547] width 124 height 41
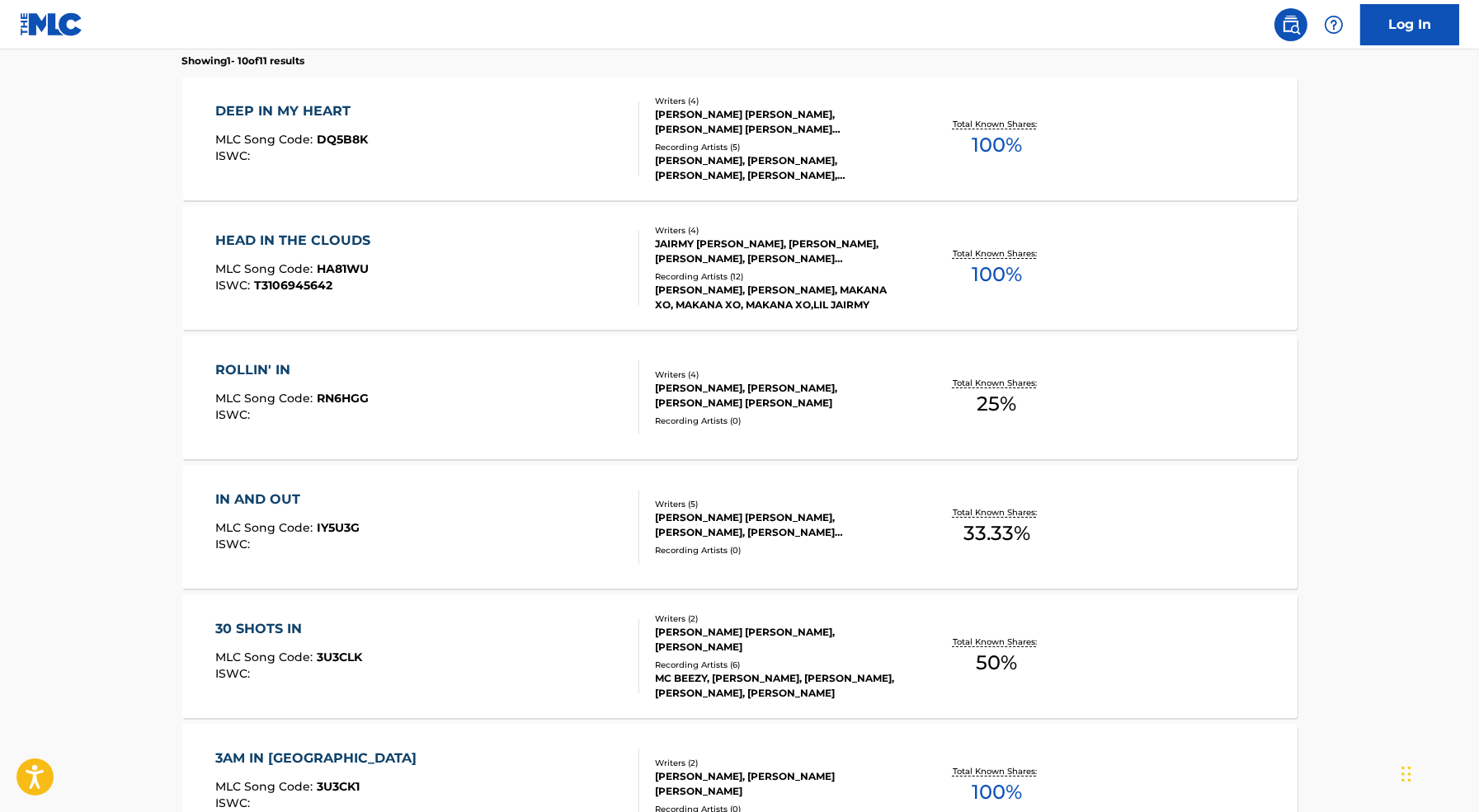
scroll to position [888, 0]
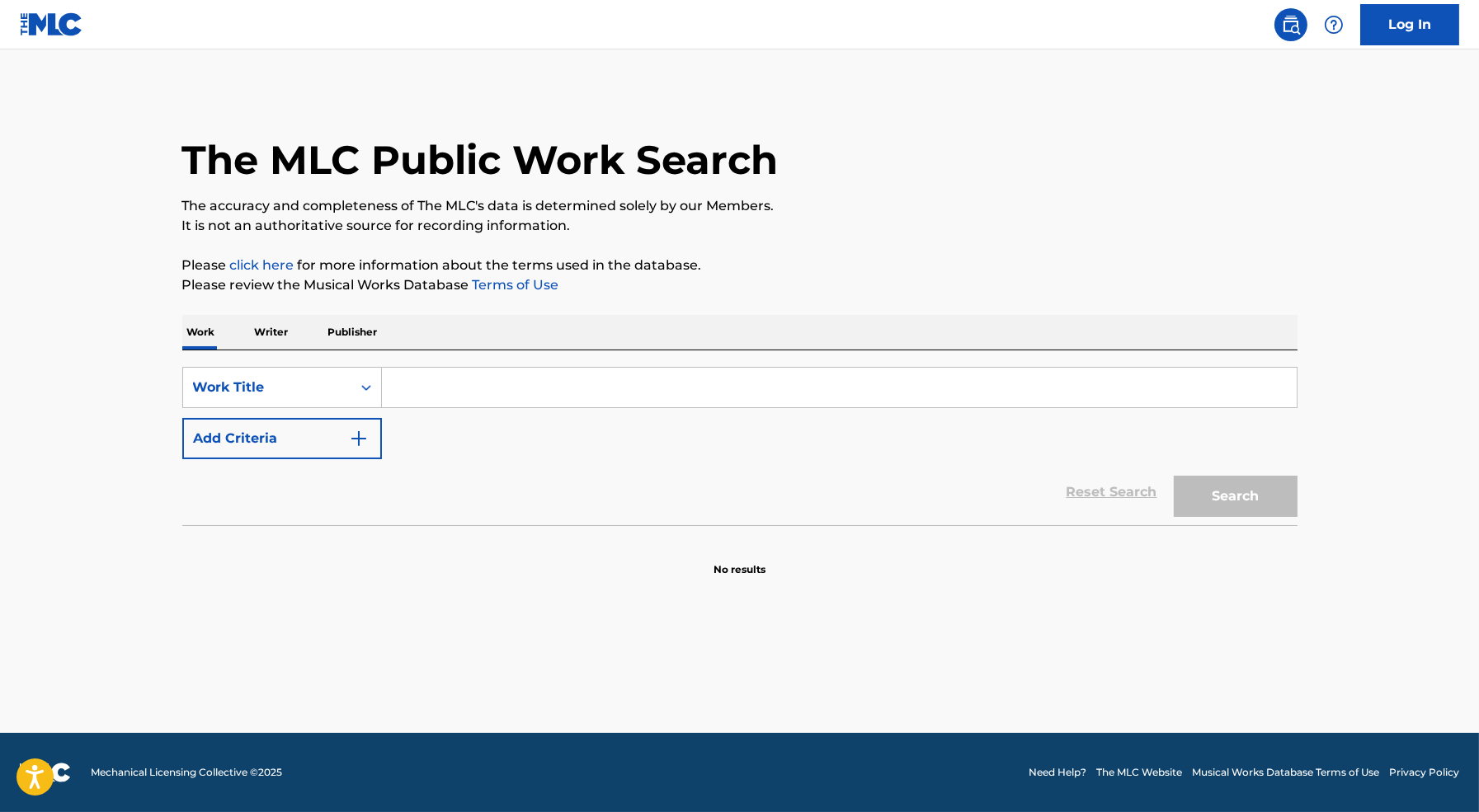
click at [522, 398] on input "Search Form" at bounding box center [838, 387] width 915 height 39
paste input "[PERSON_NAME]"
type input "[PERSON_NAME]"
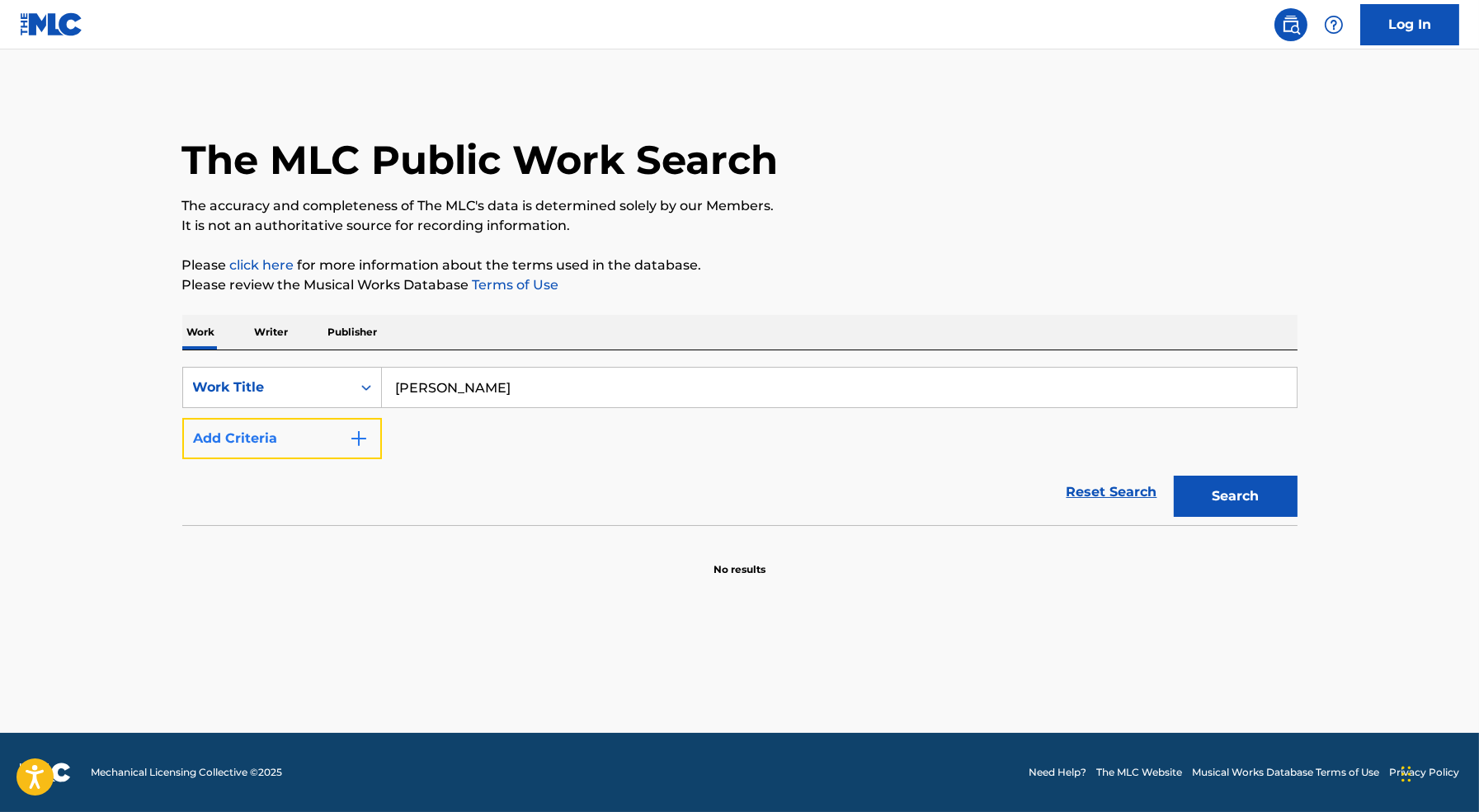
click at [344, 440] on button "Add Criteria" at bounding box center [282, 438] width 200 height 41
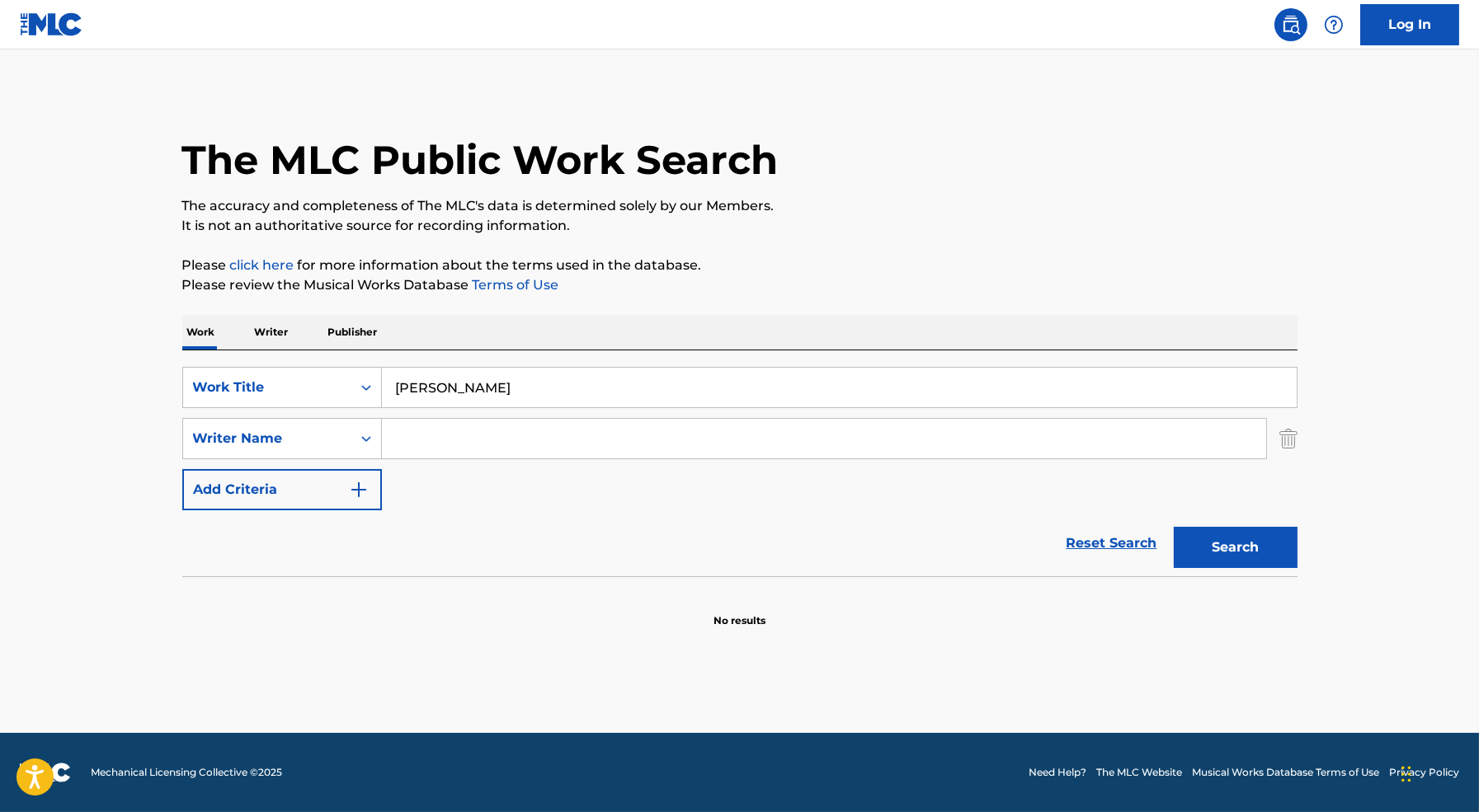
click at [467, 424] on input "Search Form" at bounding box center [823, 438] width 884 height 39
type input "don toliver"
click at [1174, 527] on button "Search" at bounding box center [1236, 547] width 124 height 41
click at [466, 431] on input "don toliver" at bounding box center [823, 438] width 884 height 39
click at [466, 432] on input "don toliver" at bounding box center [823, 438] width 884 height 39
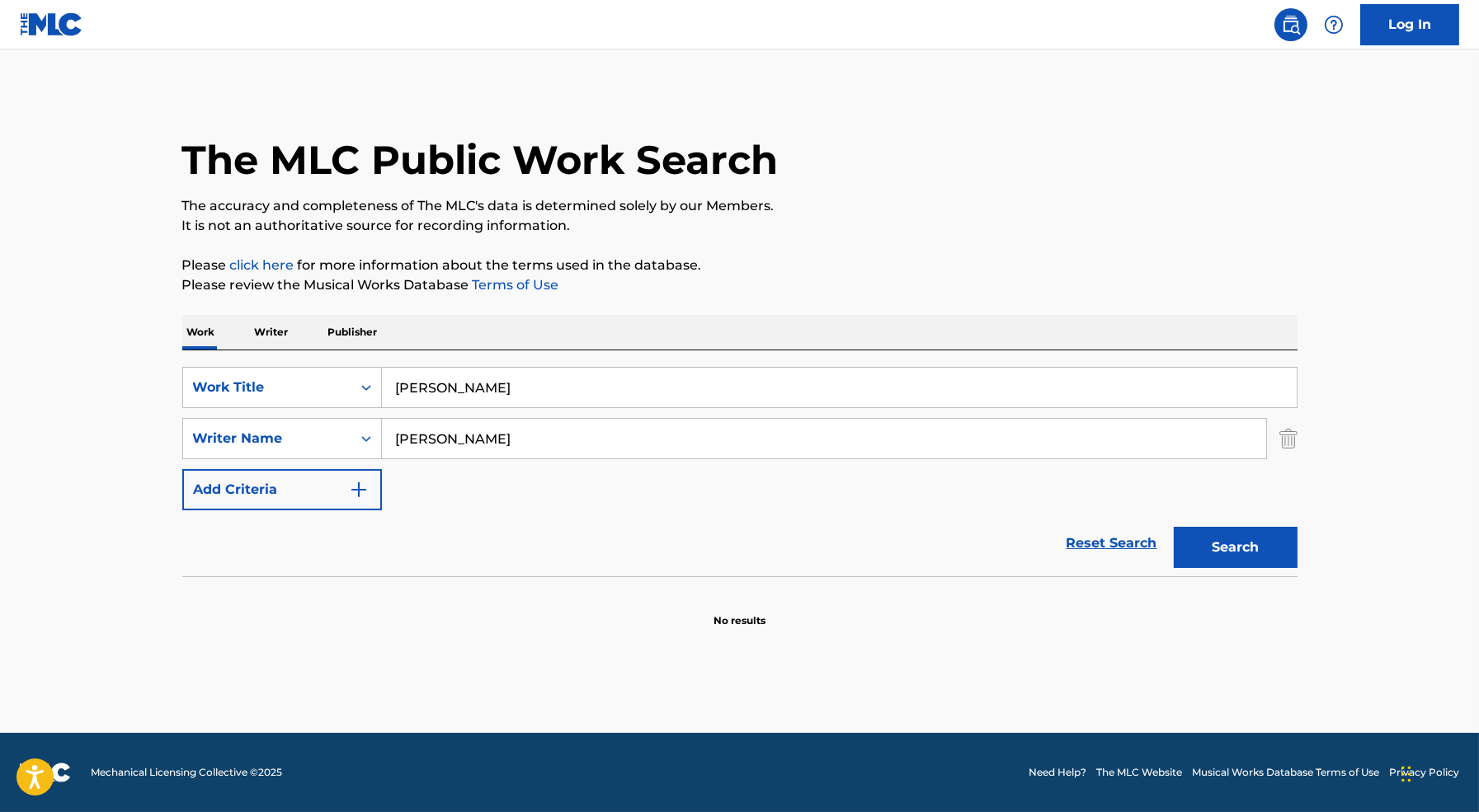
click at [466, 432] on input "don toliver" at bounding box center [823, 438] width 884 height 39
type input "Caleb TOliver"
click at [1174, 527] on button "Search" at bounding box center [1236, 547] width 124 height 41
click at [469, 429] on input "Caleb TOliver" at bounding box center [823, 438] width 884 height 39
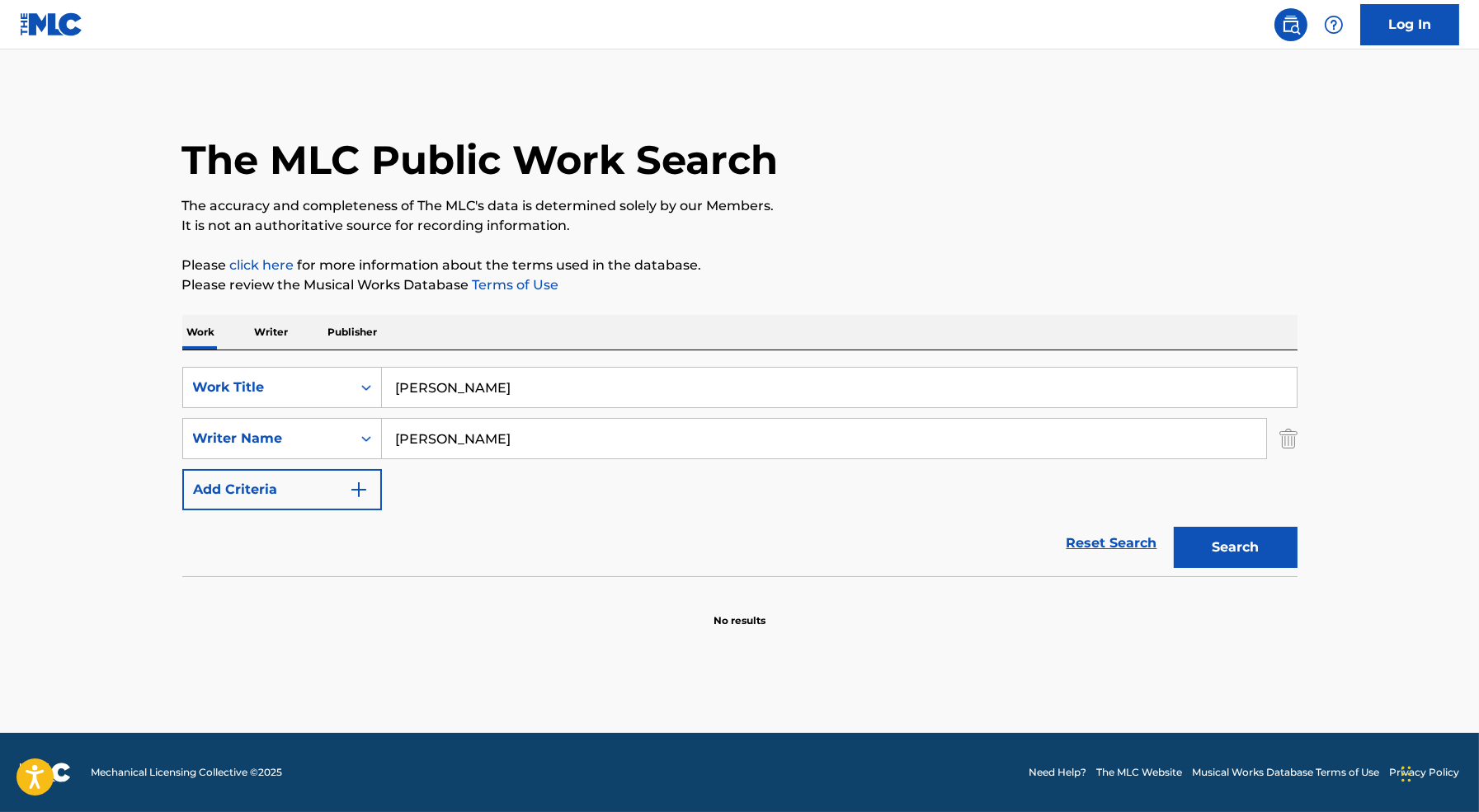
click at [469, 429] on input "Caleb TOliver" at bounding box center [823, 438] width 884 height 39
click at [496, 372] on input "[PERSON_NAME]" at bounding box center [838, 387] width 915 height 39
type input "Deep in the water"
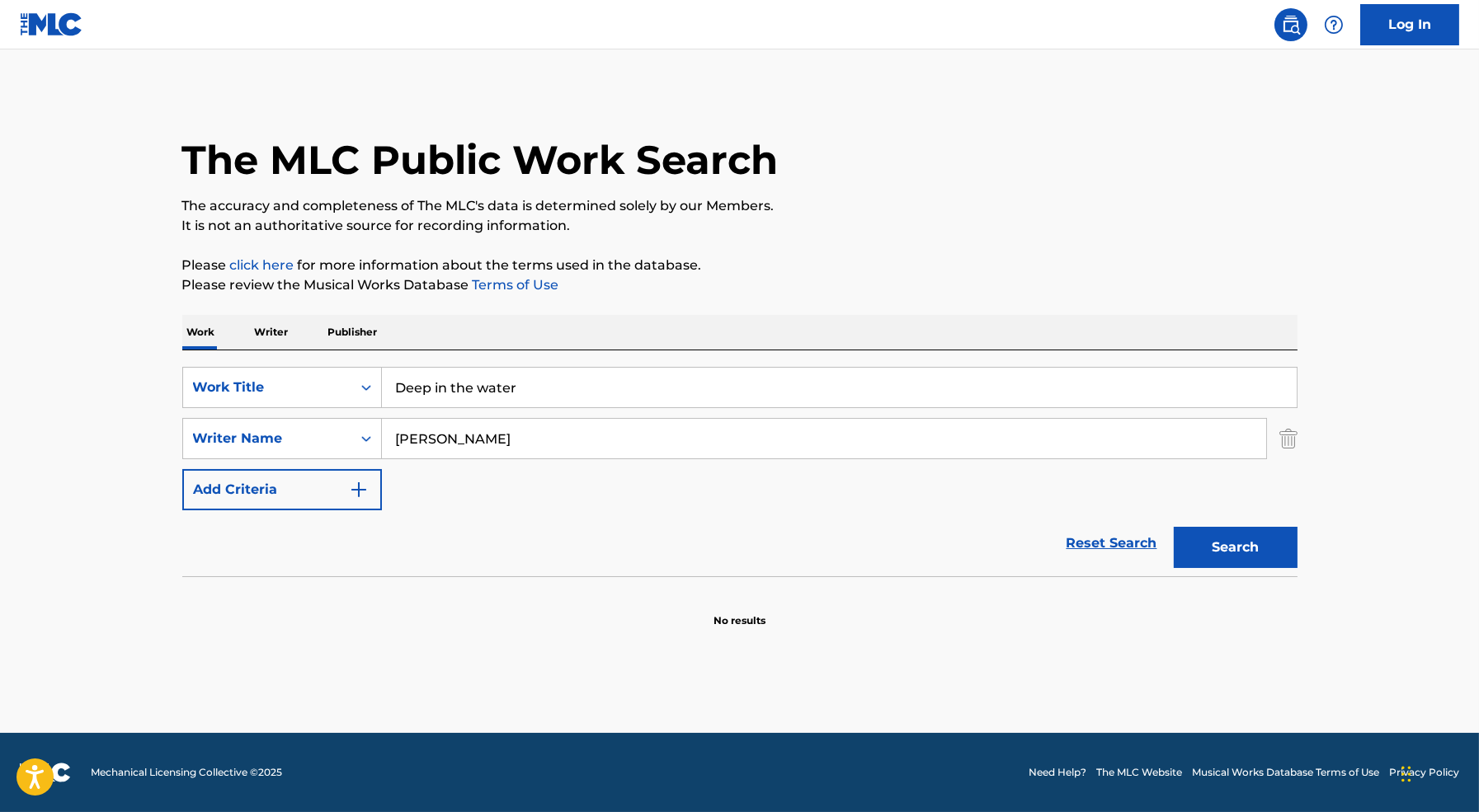
click at [1174, 527] on button "Search" at bounding box center [1236, 547] width 124 height 41
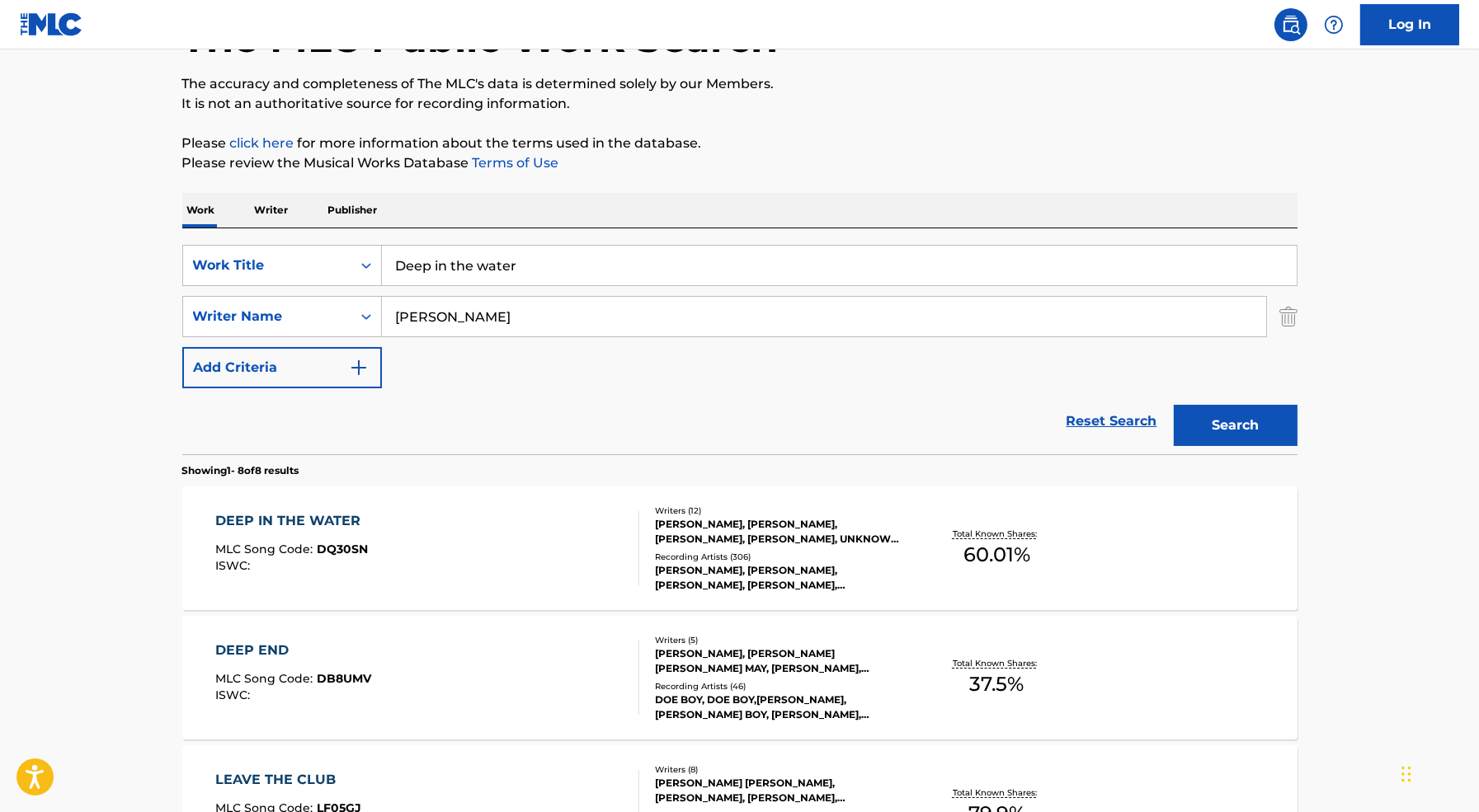
scroll to position [153, 0]
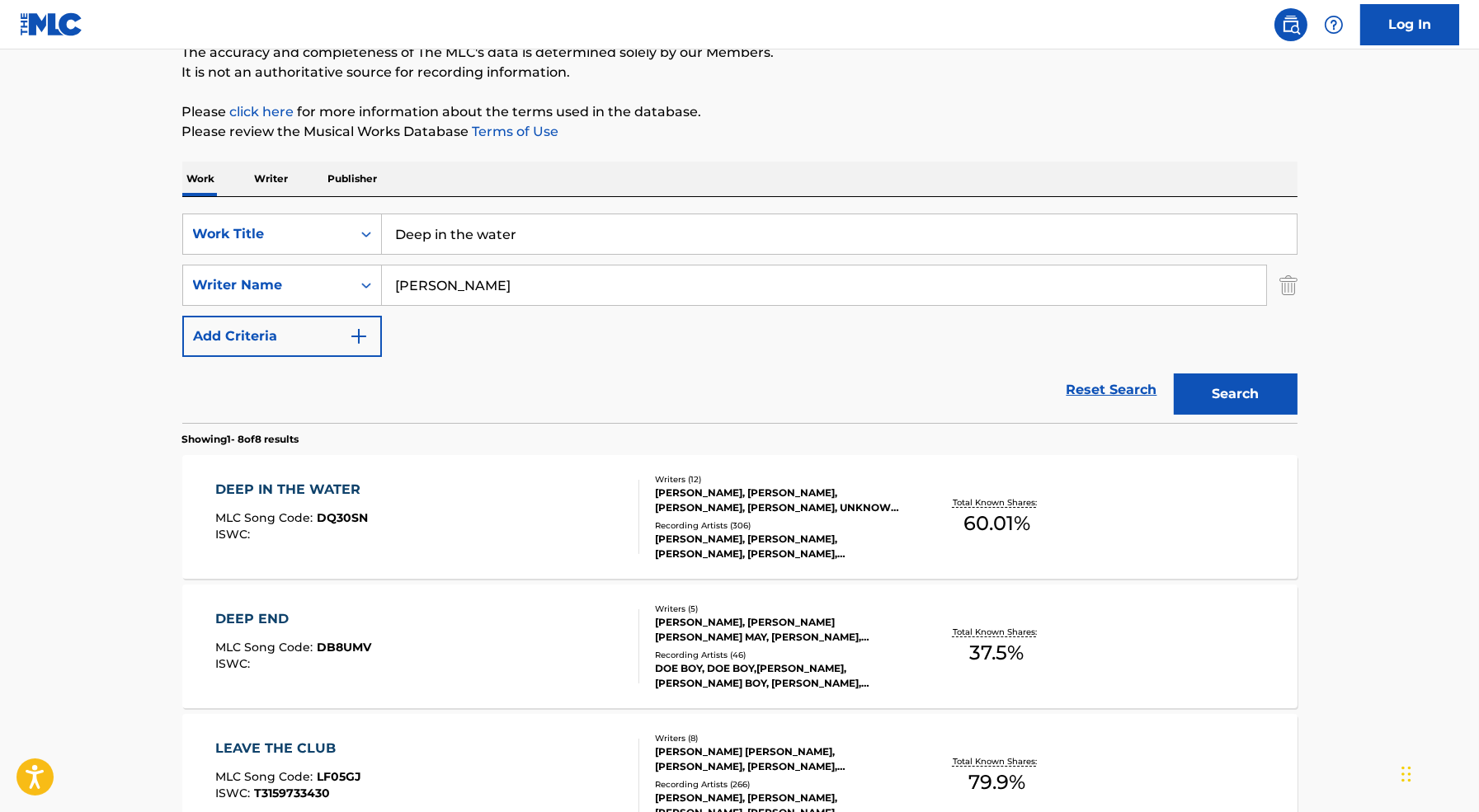
click at [504, 483] on div "DEEP IN THE WATER MLC Song Code : DQ30SN ISWC :" at bounding box center [428, 516] width 424 height 75
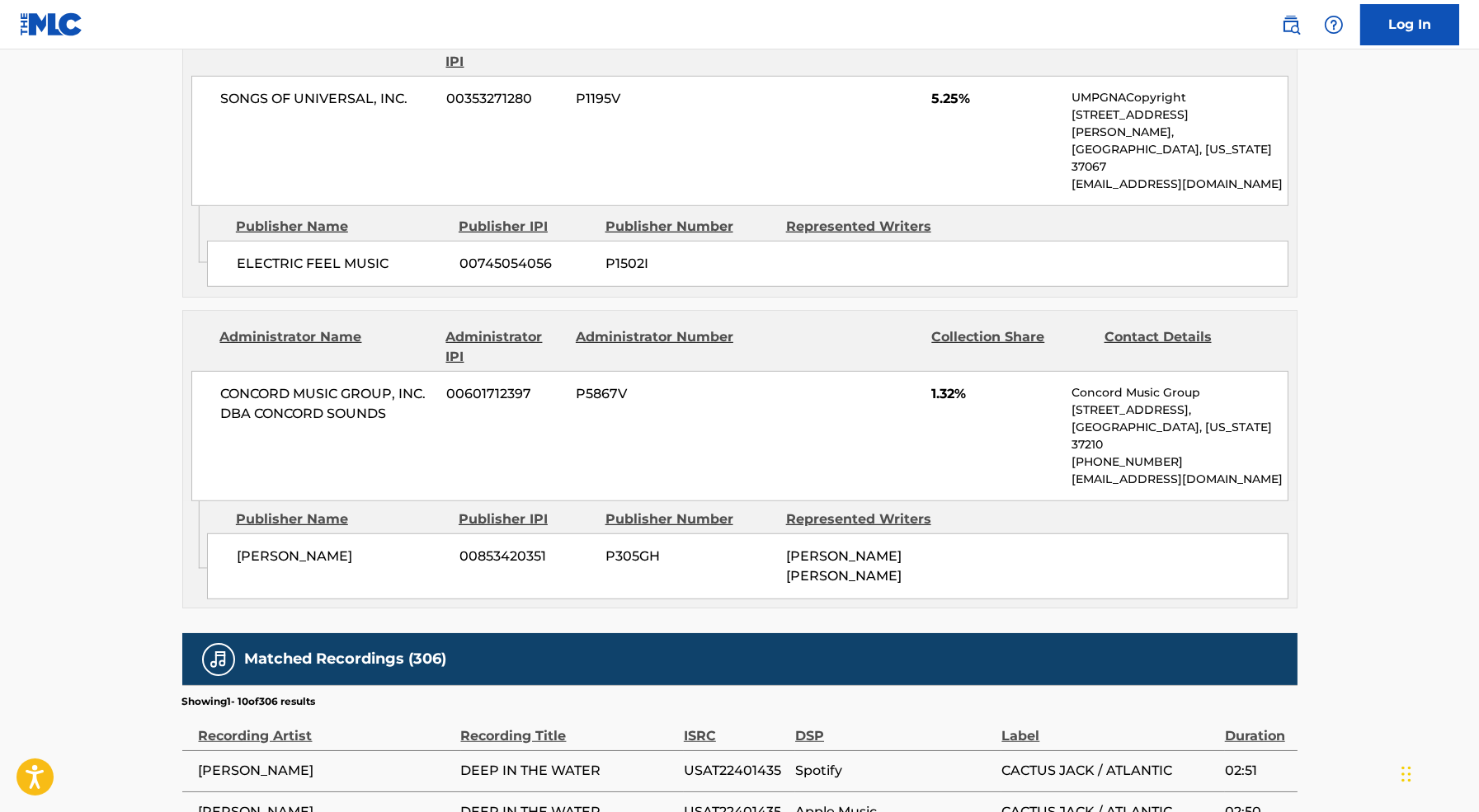
scroll to position [2082, 0]
